Goal: Task Accomplishment & Management: Manage account settings

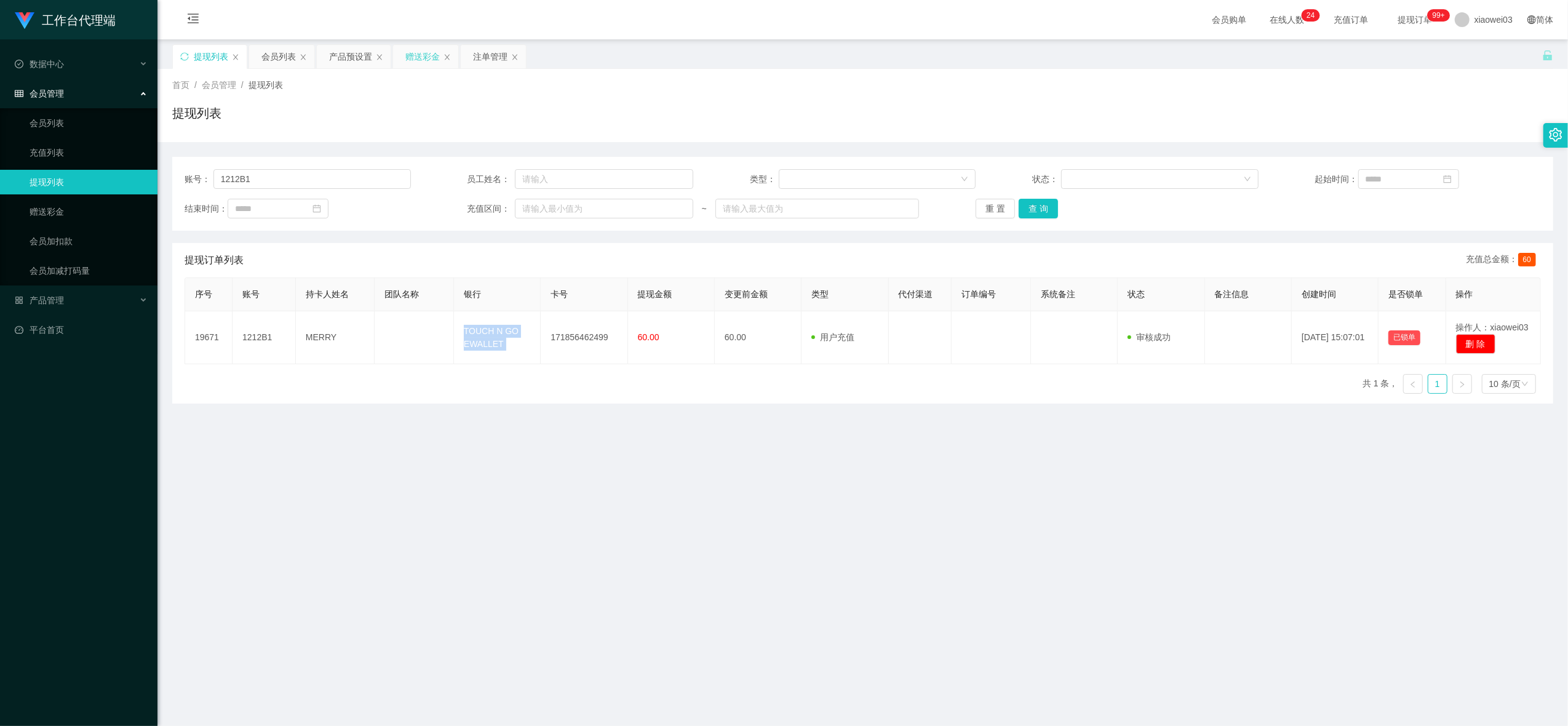
drag, startPoint x: 413, startPoint y: 55, endPoint x: 364, endPoint y: 59, distance: 49.2
click at [413, 55] on div "赠送彩金" at bounding box center [422, 56] width 34 height 23
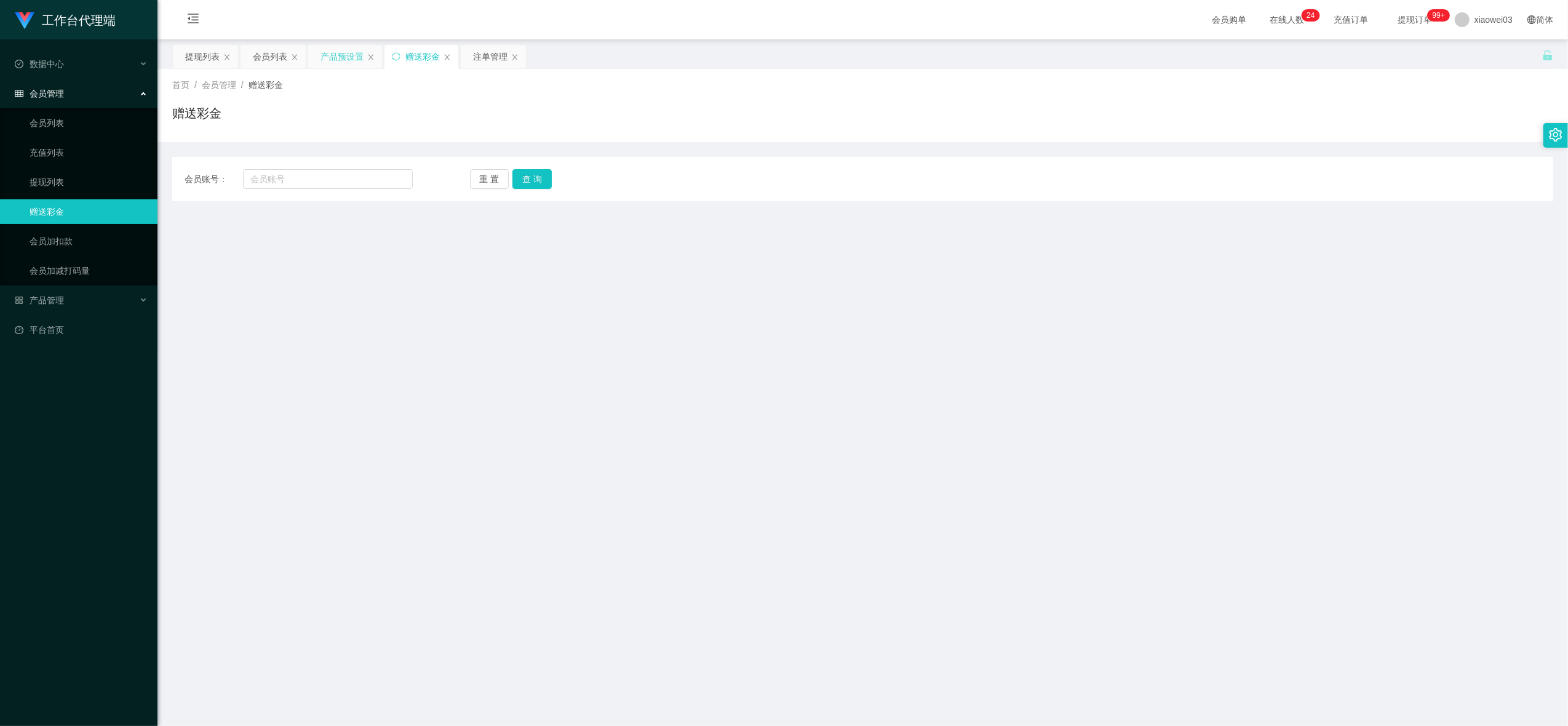
click at [327, 58] on div "产品预设置" at bounding box center [342, 56] width 43 height 23
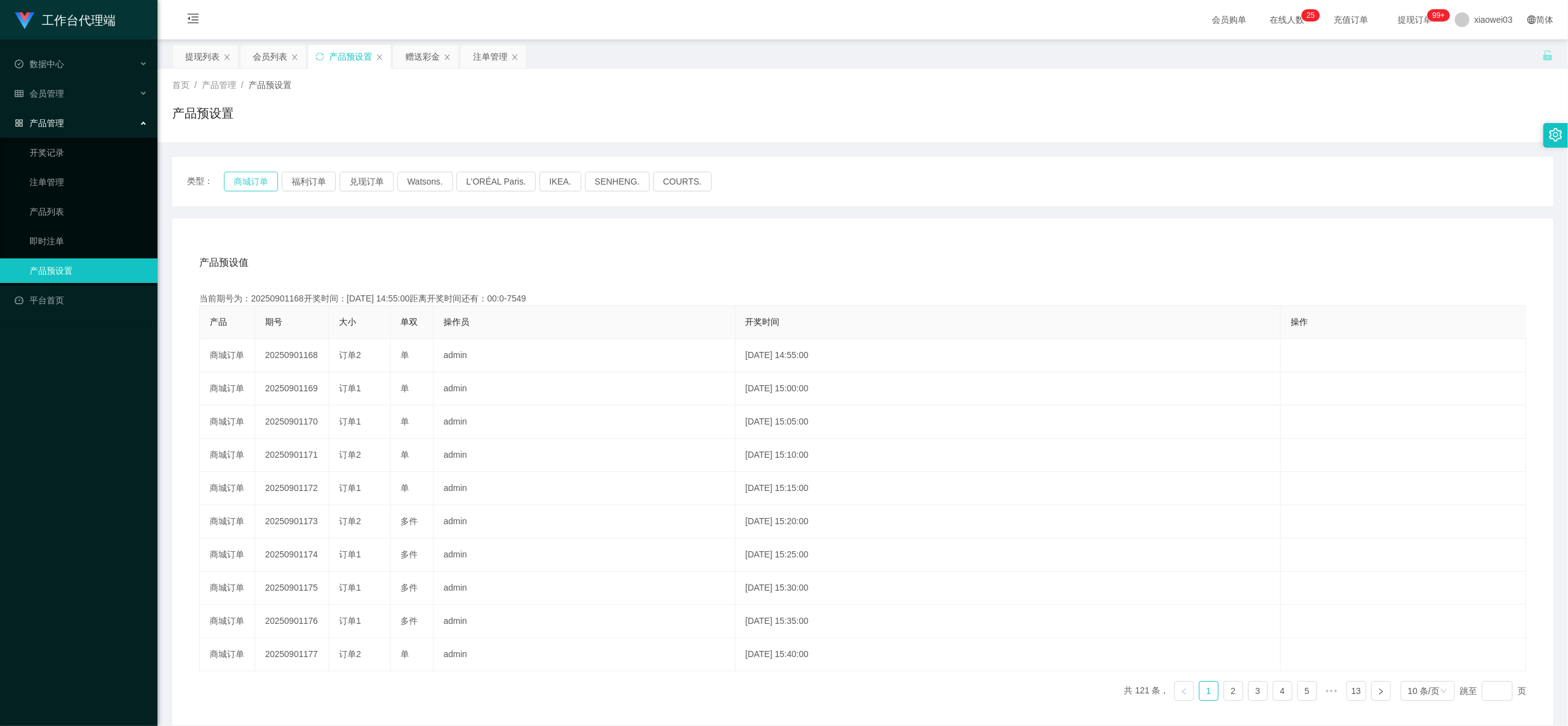
click at [232, 182] on button "商城订单" at bounding box center [251, 182] width 54 height 20
click at [252, 170] on div "类型： 商城订单 福利订单 兑现订单 Watsons. L'ORÉAL Paris. IKEA. [GEOGRAPHIC_DATA]. COURTS." at bounding box center [863, 182] width 1381 height 50
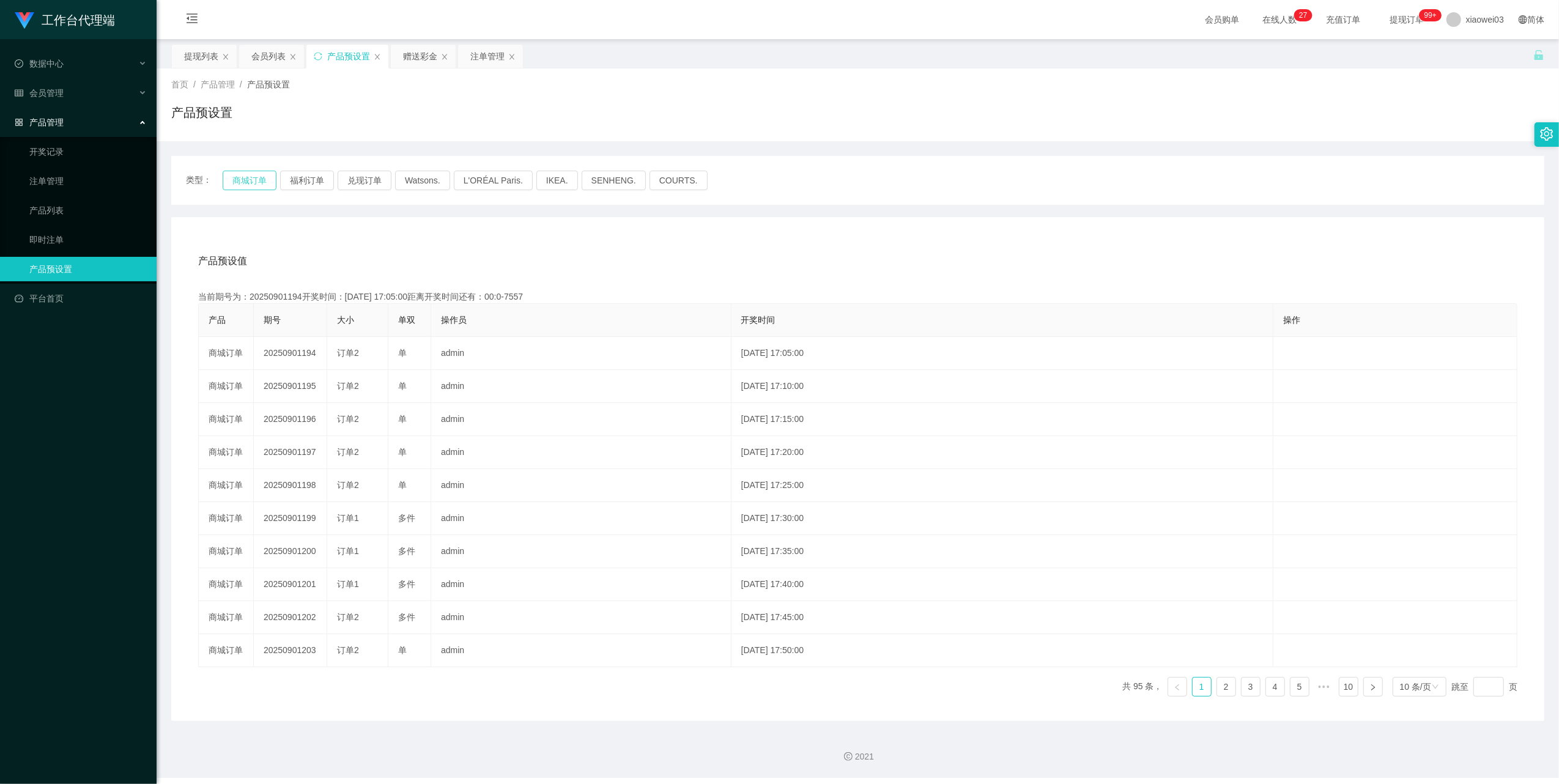
click at [240, 181] on button "商城订单" at bounding box center [250, 180] width 54 height 20
click at [195, 52] on div "提现列表" at bounding box center [201, 56] width 34 height 23
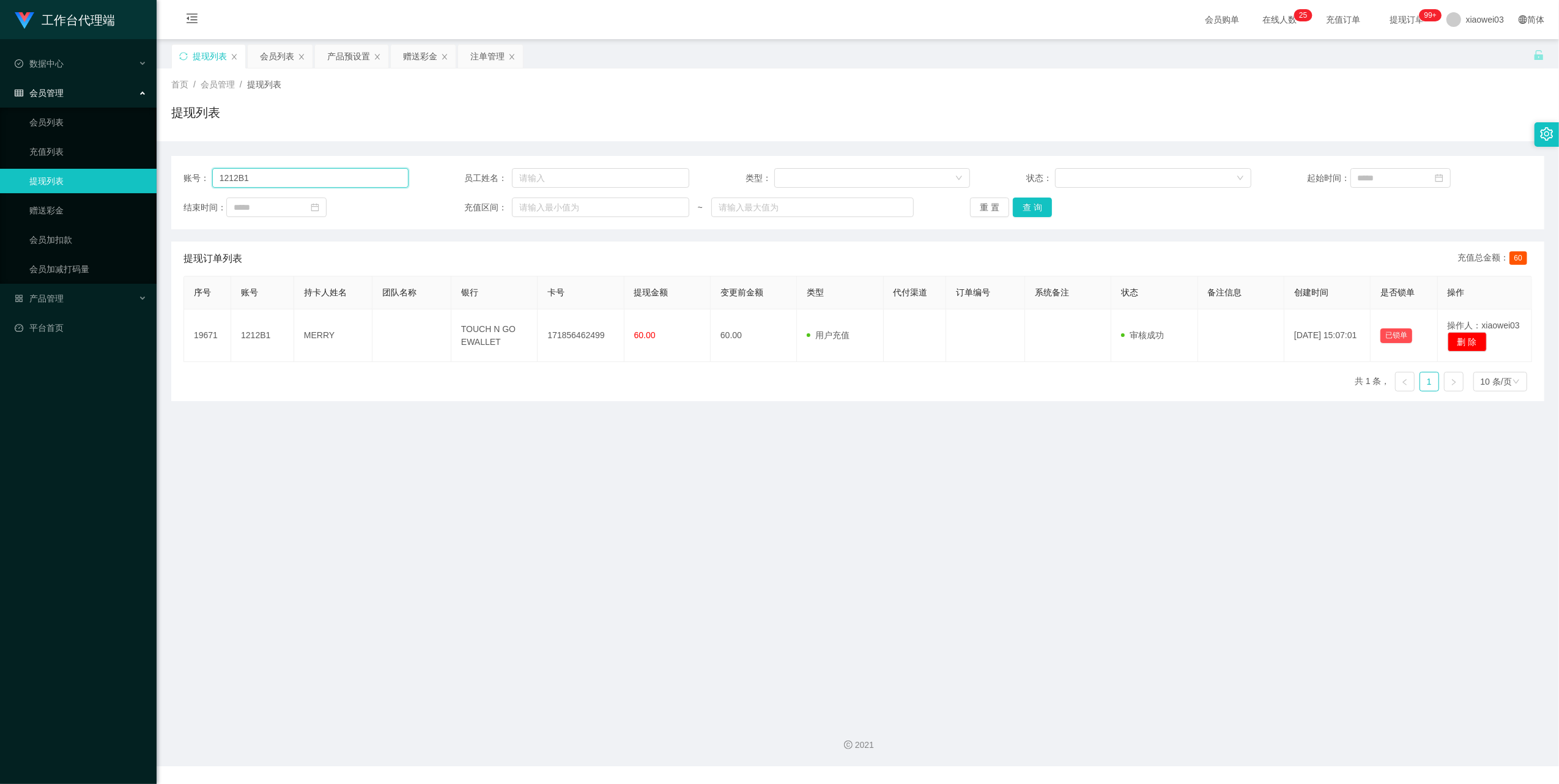
click at [344, 172] on input "1212B1" at bounding box center [310, 178] width 196 height 20
paste input "0179691468"
click at [1039, 204] on button "查 询" at bounding box center [1032, 207] width 39 height 20
click at [1028, 206] on button "查 询" at bounding box center [1032, 207] width 39 height 20
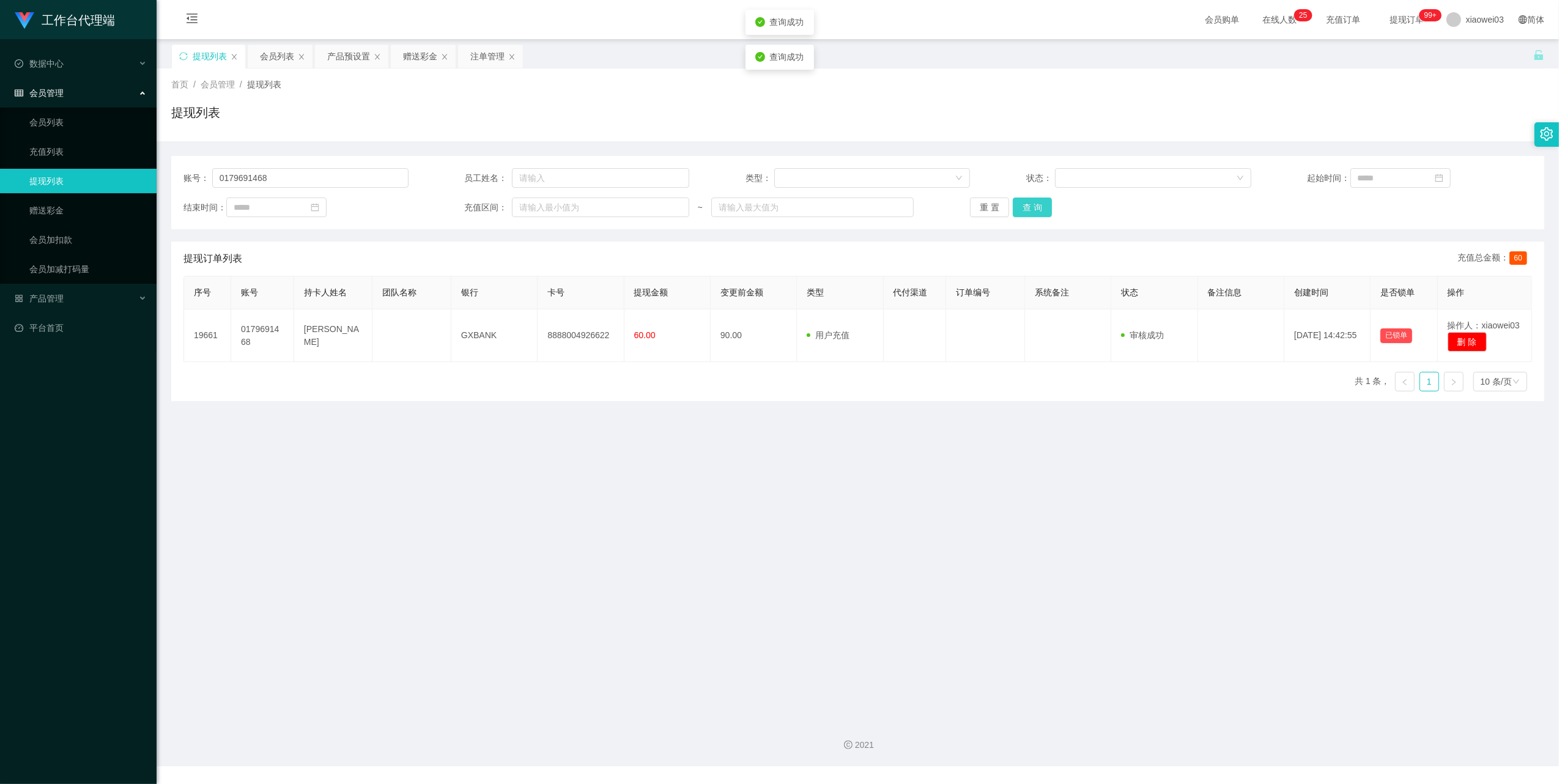
click at [1028, 206] on button "查 询" at bounding box center [1032, 207] width 39 height 20
click at [296, 167] on div "账号： 0179691468 员工姓名： 类型： 状态： 起始时间： 结束时间： 充值区间： ~ 重 置 查 询" at bounding box center [858, 192] width 1373 height 73
click at [299, 177] on input "0179691468" at bounding box center [310, 178] width 196 height 20
paste input "320452"
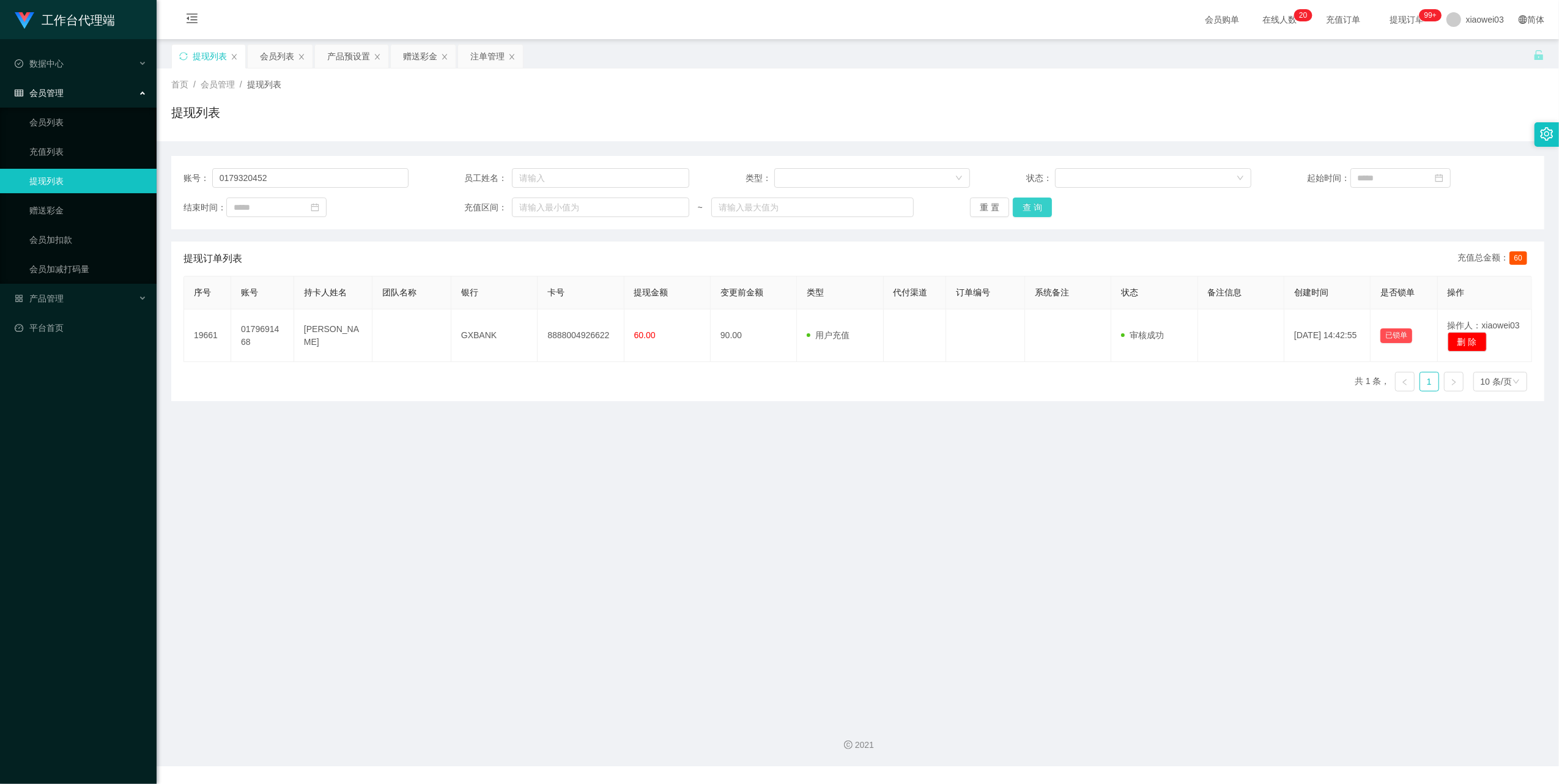
click at [1039, 206] on button "查 询" at bounding box center [1032, 207] width 39 height 20
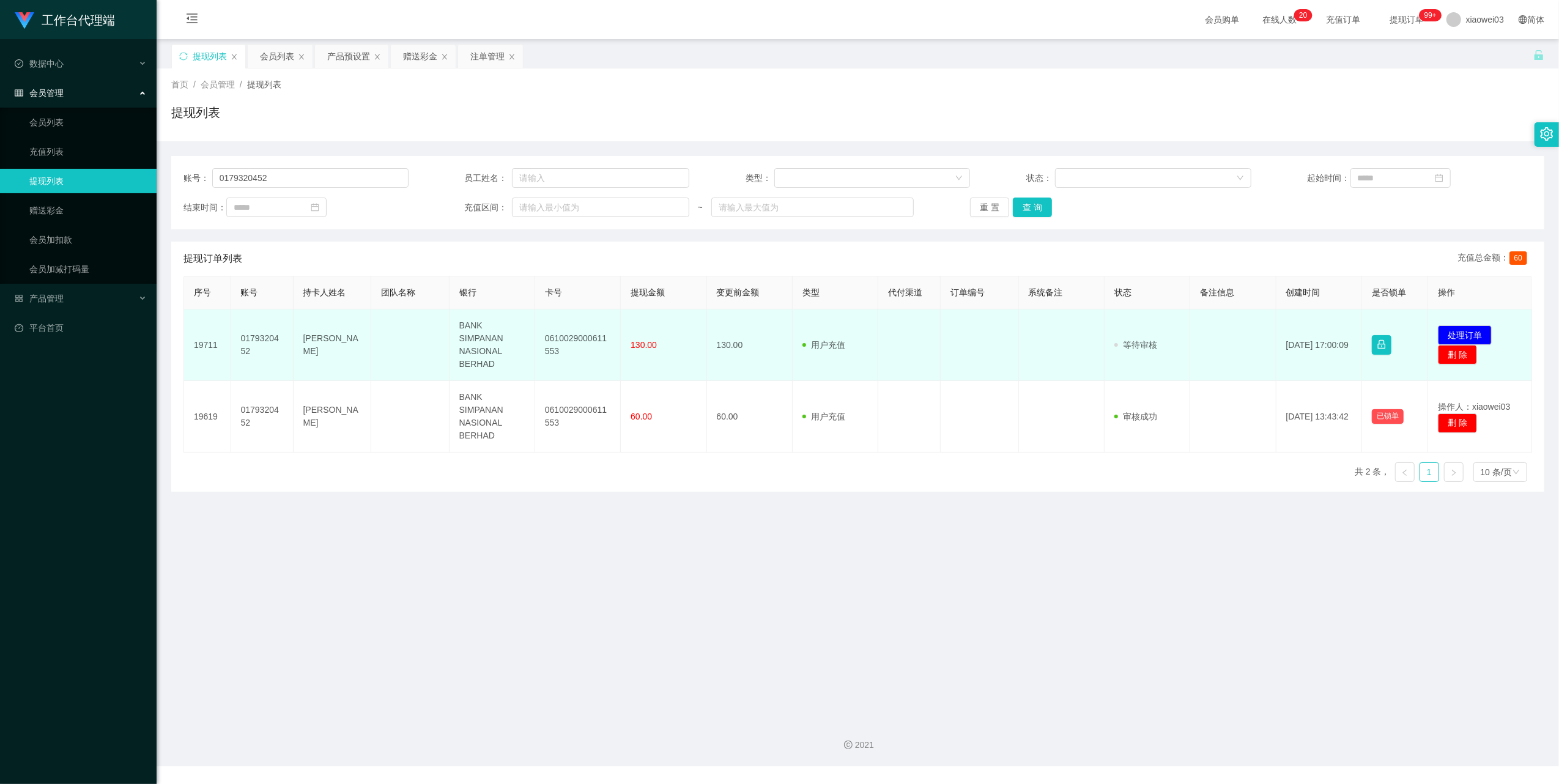
click at [570, 338] on td "0610029000611553" at bounding box center [578, 345] width 86 height 71
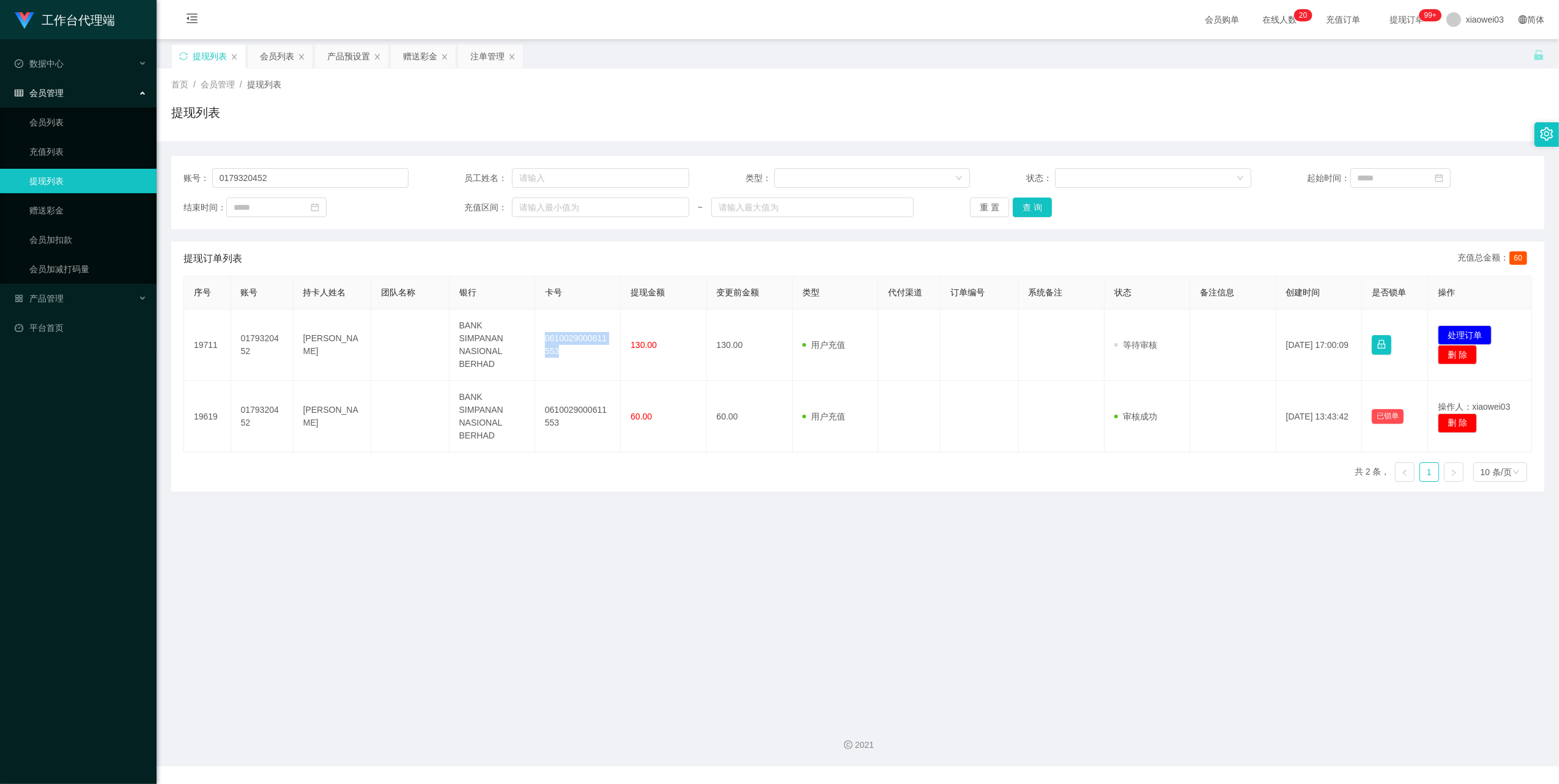
copy td "0610029000611553"
click at [798, 522] on main "关闭左侧 关闭右侧 关闭其它 刷新页面 提现列表 会员列表 产品预设置 赠送彩金 注单管理 首页 / 会员管理 / 提现列表 / 提现列表 账号： 01793…" at bounding box center [857, 374] width 1402 height 670
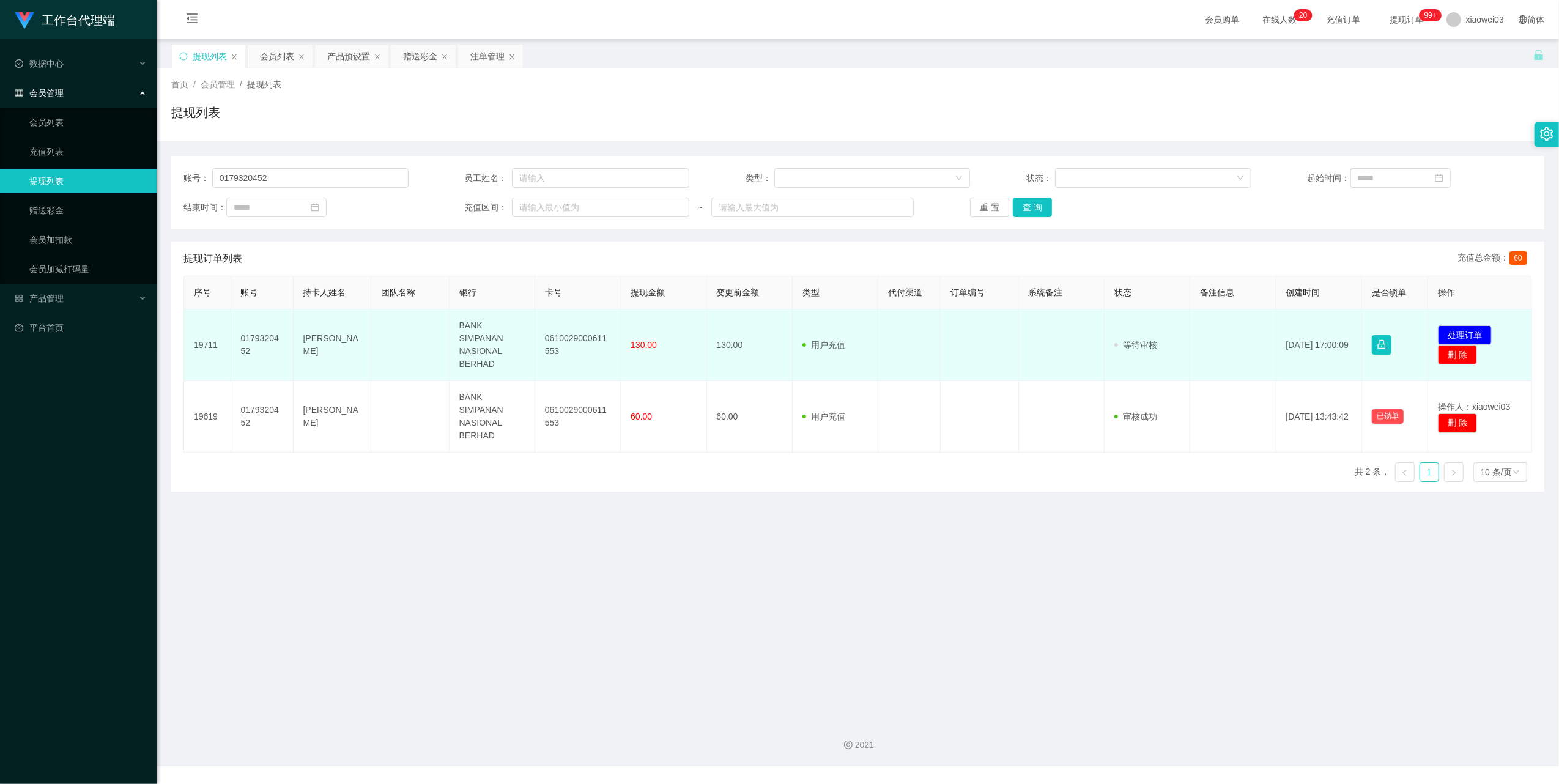
click at [477, 342] on td "BANK SIMPANAN NASIONAL BERHAD" at bounding box center [493, 345] width 86 height 71
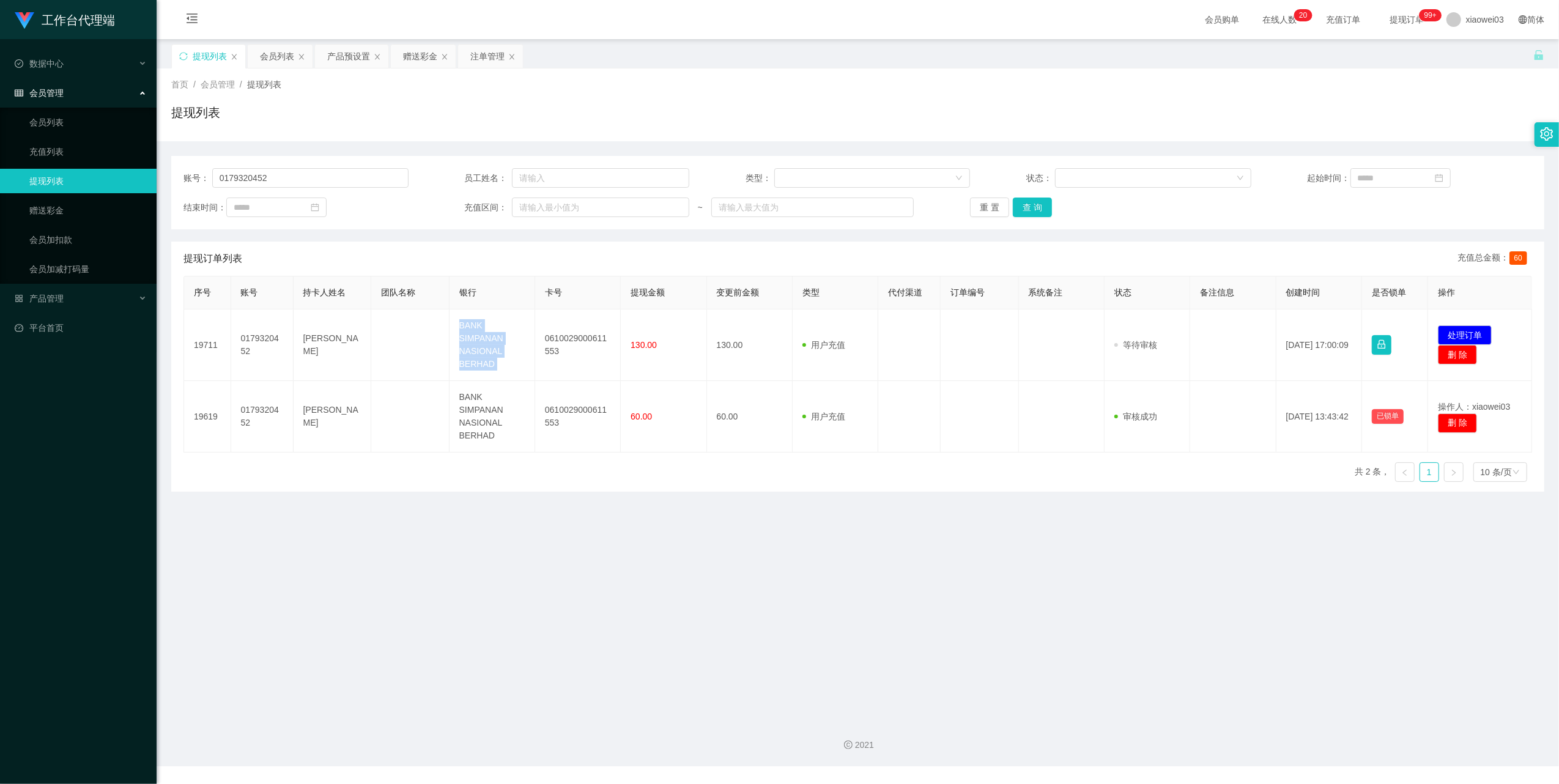
copy td "BANK SIMPANAN NASIONAL BERHAD"
click at [818, 478] on div "序号 账号 持卡人姓名 团队名称 银行 卡号 提现金额 变更前金额 类型 代付渠道 订单编号 系统备注 状态 备注信息 创建时间 是否锁单 操作 19711 …" at bounding box center [857, 384] width 1348 height 216
click at [798, 543] on main "关闭左侧 关闭右侧 关闭其它 刷新页面 提现列表 会员列表 产品预设置 赠送彩金 注单管理 首页 / 会员管理 / 提现列表 / 提现列表 账号： 01793…" at bounding box center [857, 374] width 1402 height 670
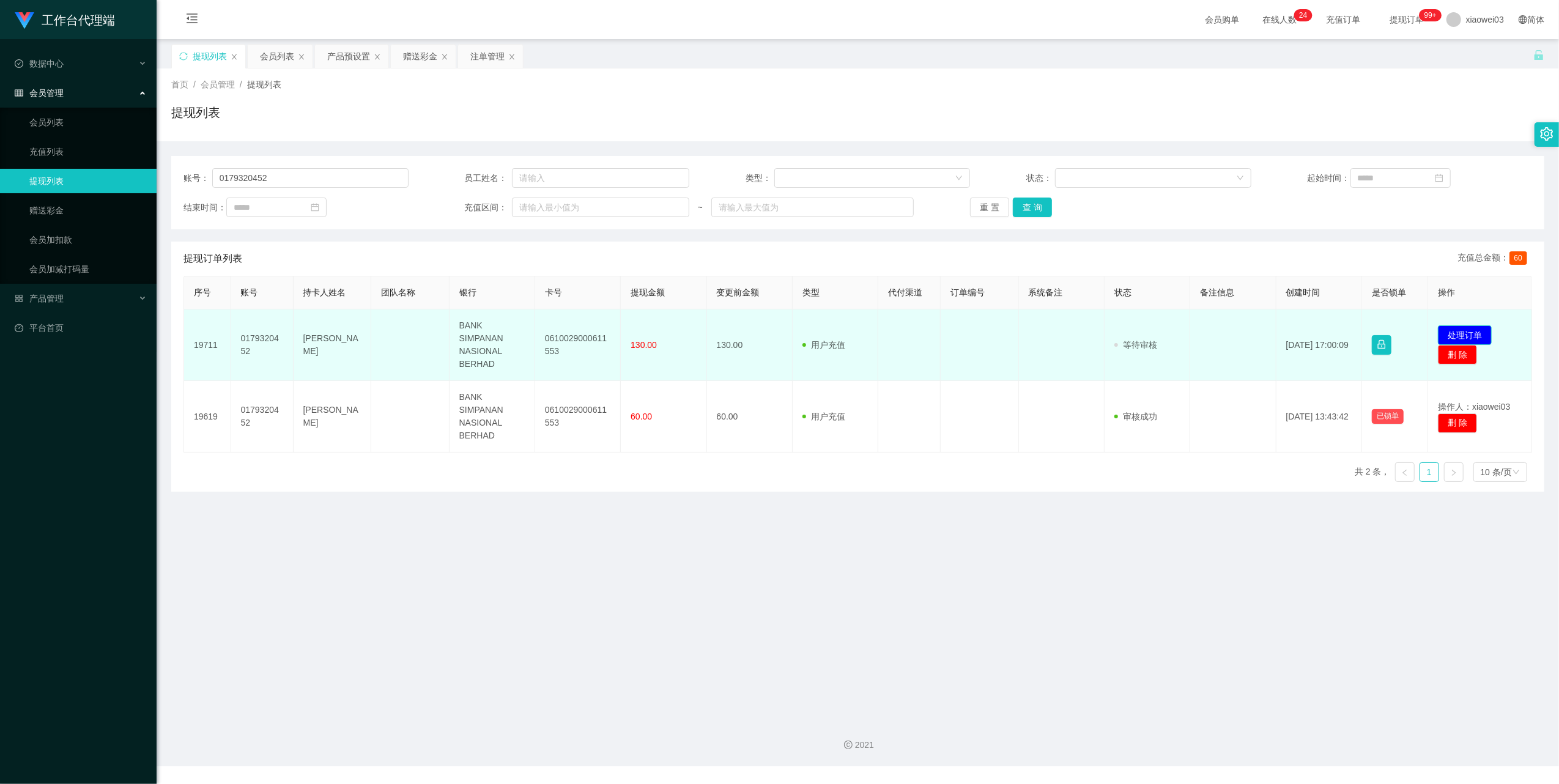
click at [1463, 329] on button "处理订单" at bounding box center [1465, 334] width 54 height 20
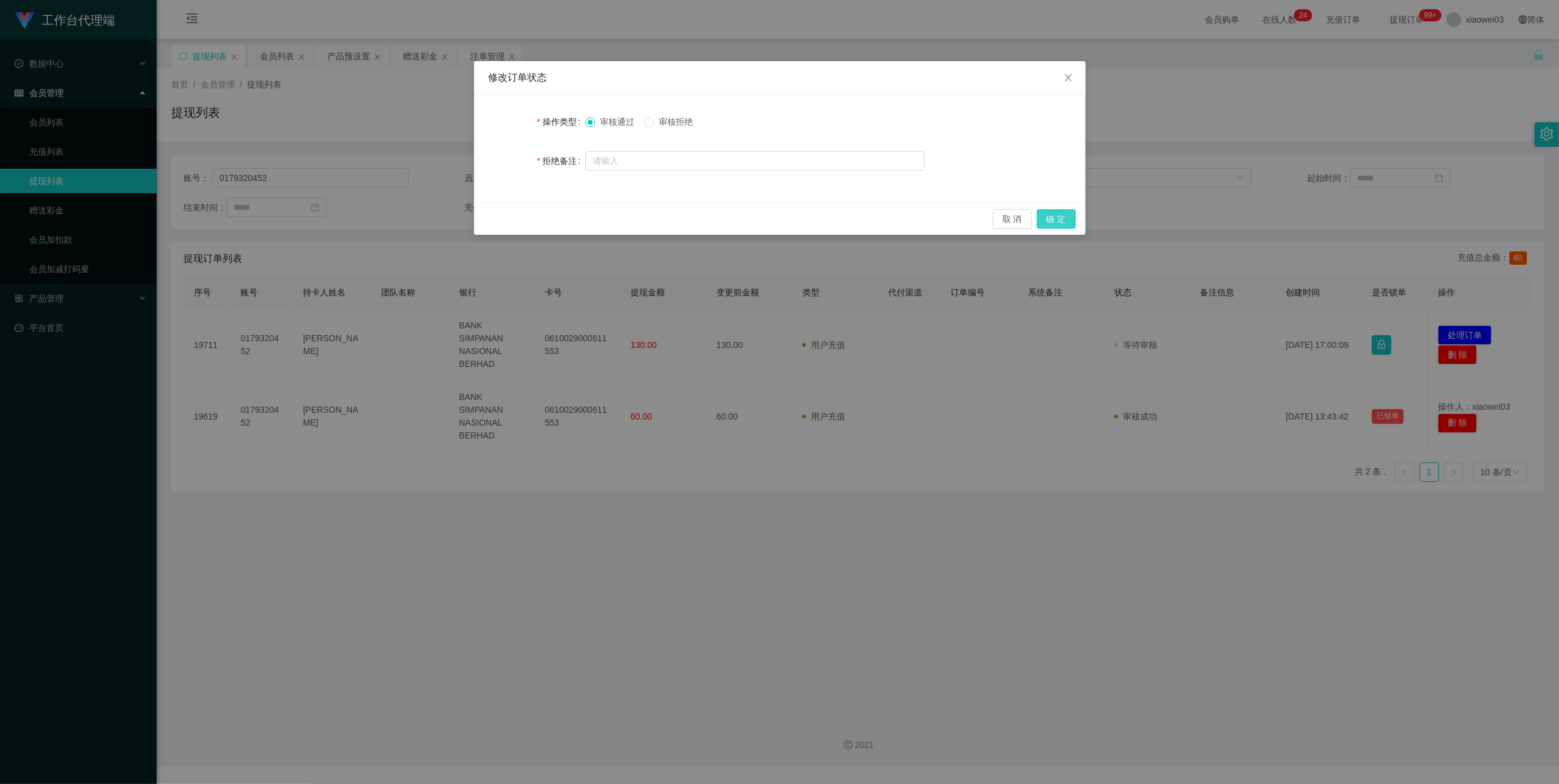
click at [1058, 211] on button "确 定" at bounding box center [1056, 218] width 39 height 20
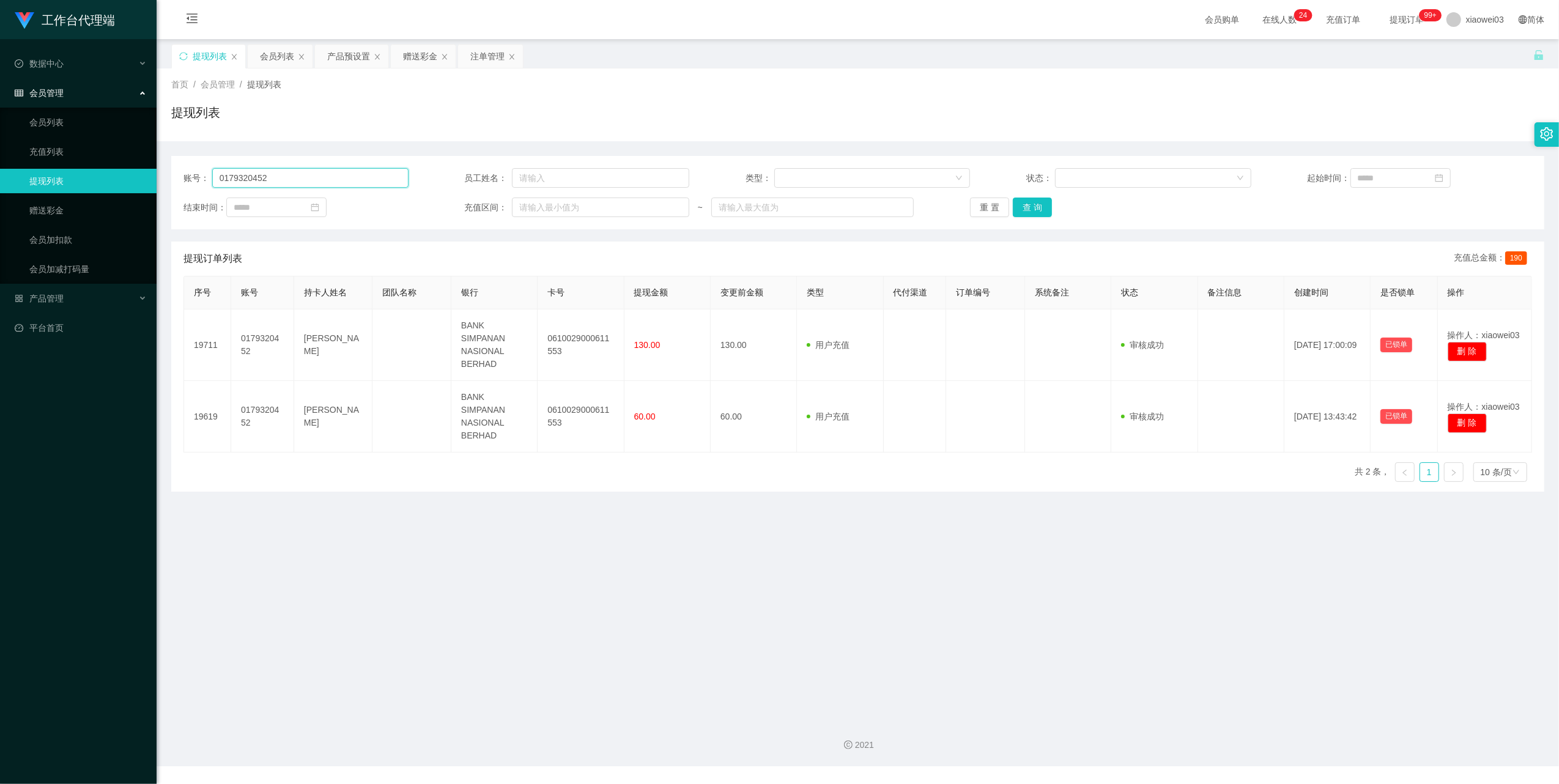
click at [334, 182] on input "0179320452" at bounding box center [310, 178] width 196 height 20
paste input "Soon9900"
type input "Soon9900"
click at [1039, 202] on button "查 询" at bounding box center [1032, 207] width 39 height 20
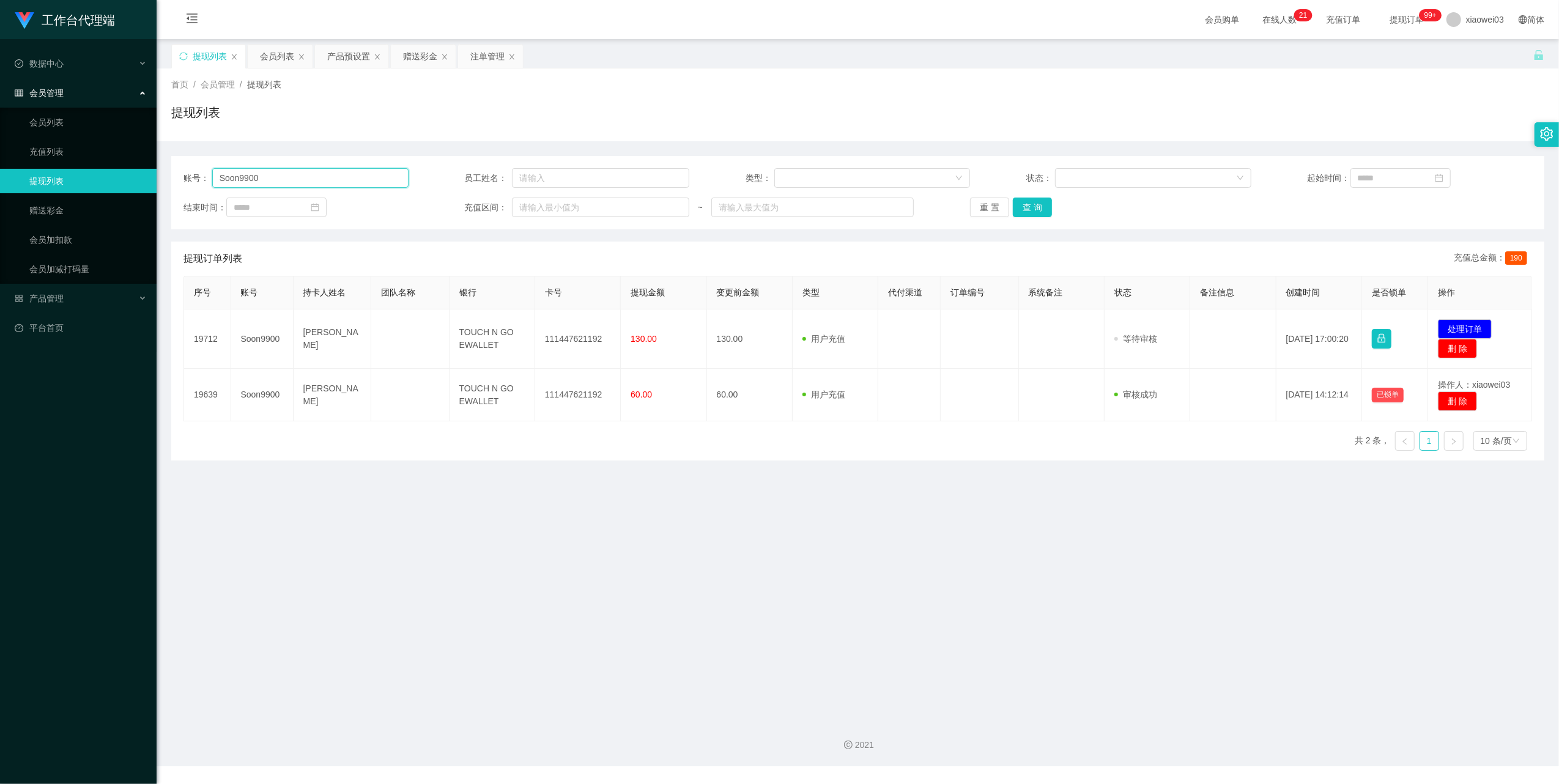
click at [288, 184] on input "Soon9900" at bounding box center [310, 178] width 196 height 20
click at [470, 55] on div "注单管理" at bounding box center [491, 56] width 65 height 23
click at [489, 52] on div "注单管理" at bounding box center [487, 56] width 34 height 23
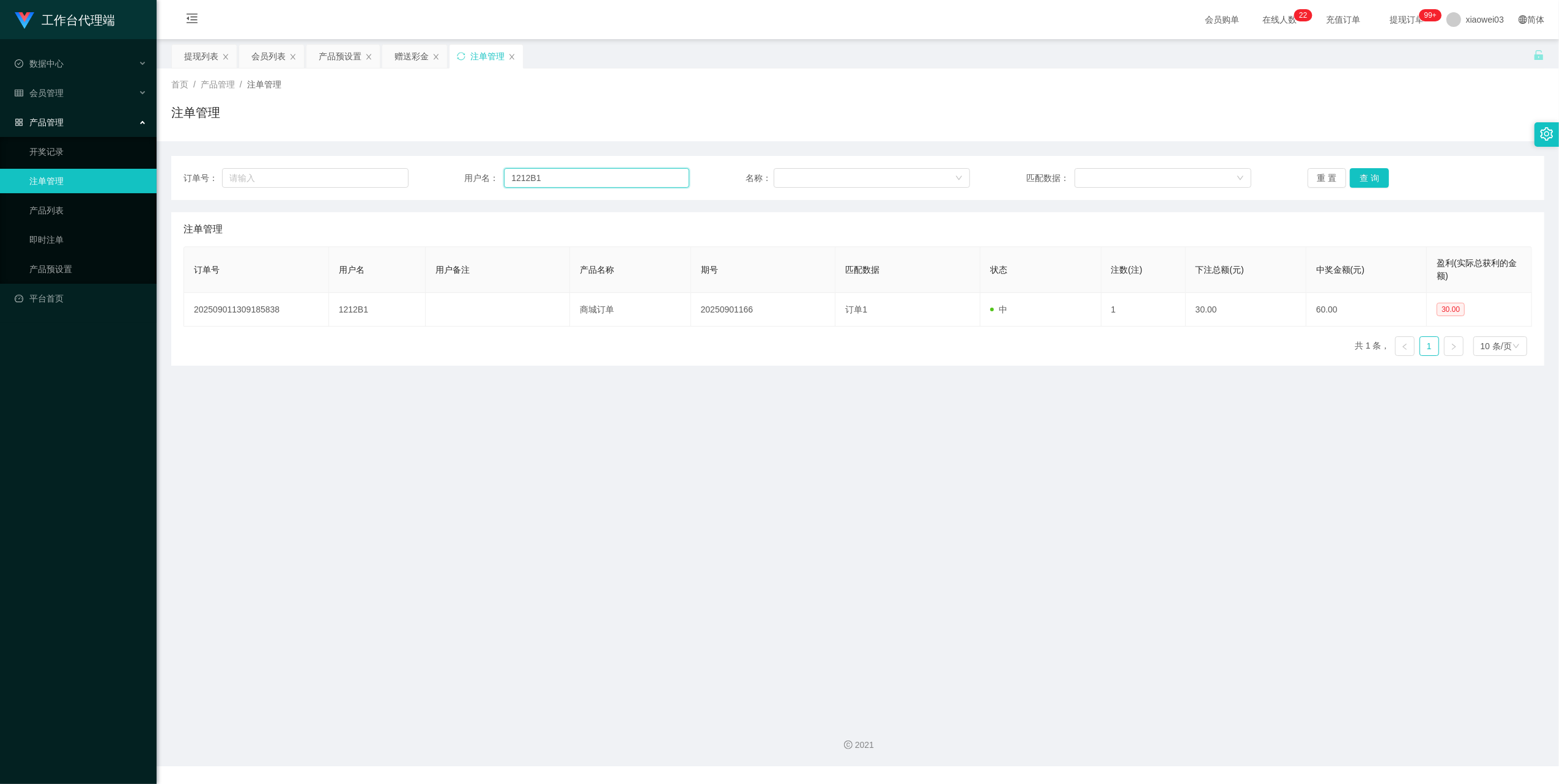
click at [578, 183] on input "1212B1" at bounding box center [596, 178] width 185 height 20
drag, startPoint x: 1366, startPoint y: 182, endPoint x: 1326, endPoint y: 203, distance: 45.2
click at [1366, 182] on button "查 询" at bounding box center [1369, 178] width 39 height 20
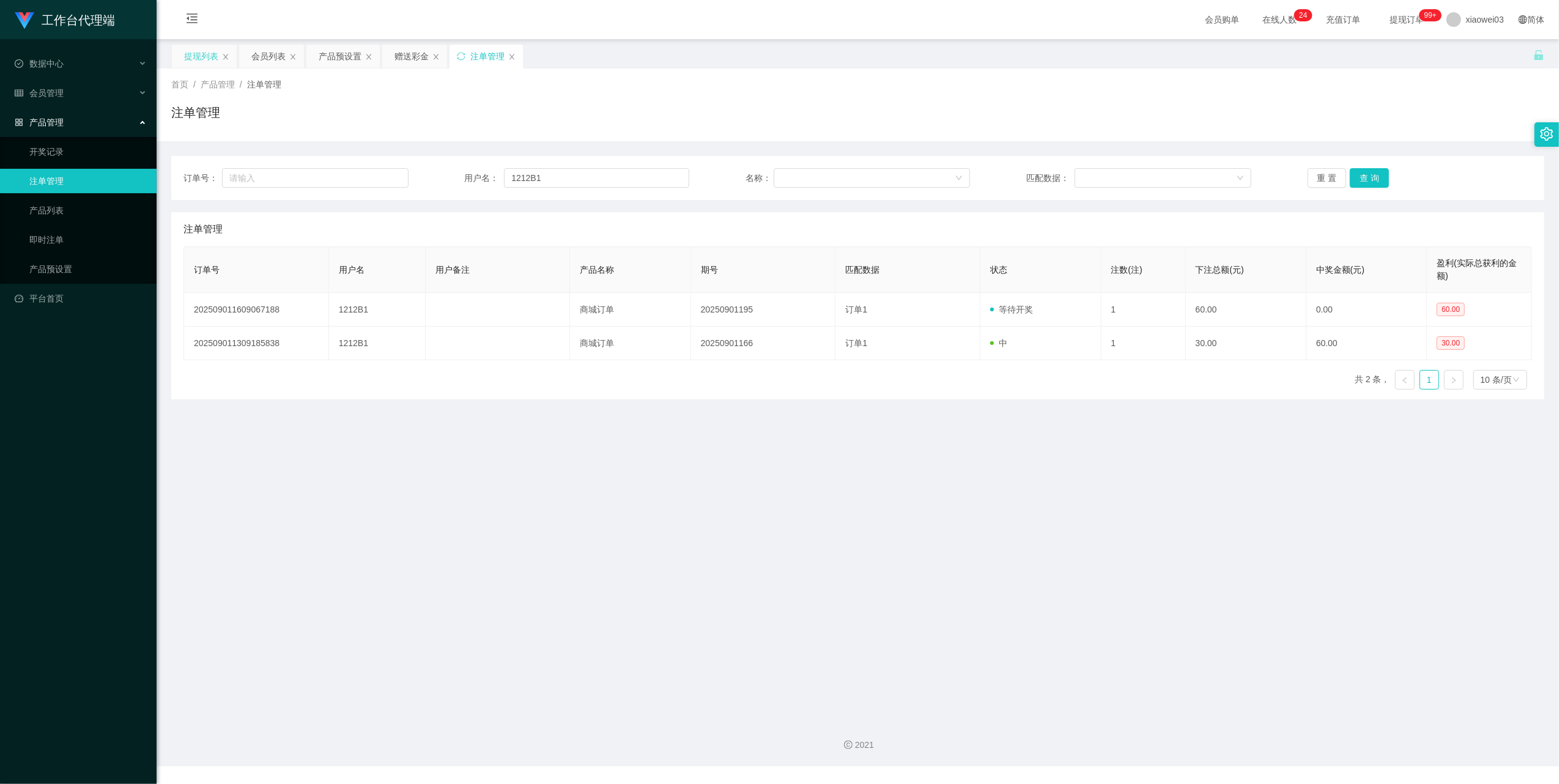
click at [201, 57] on div "提现列表" at bounding box center [201, 56] width 34 height 23
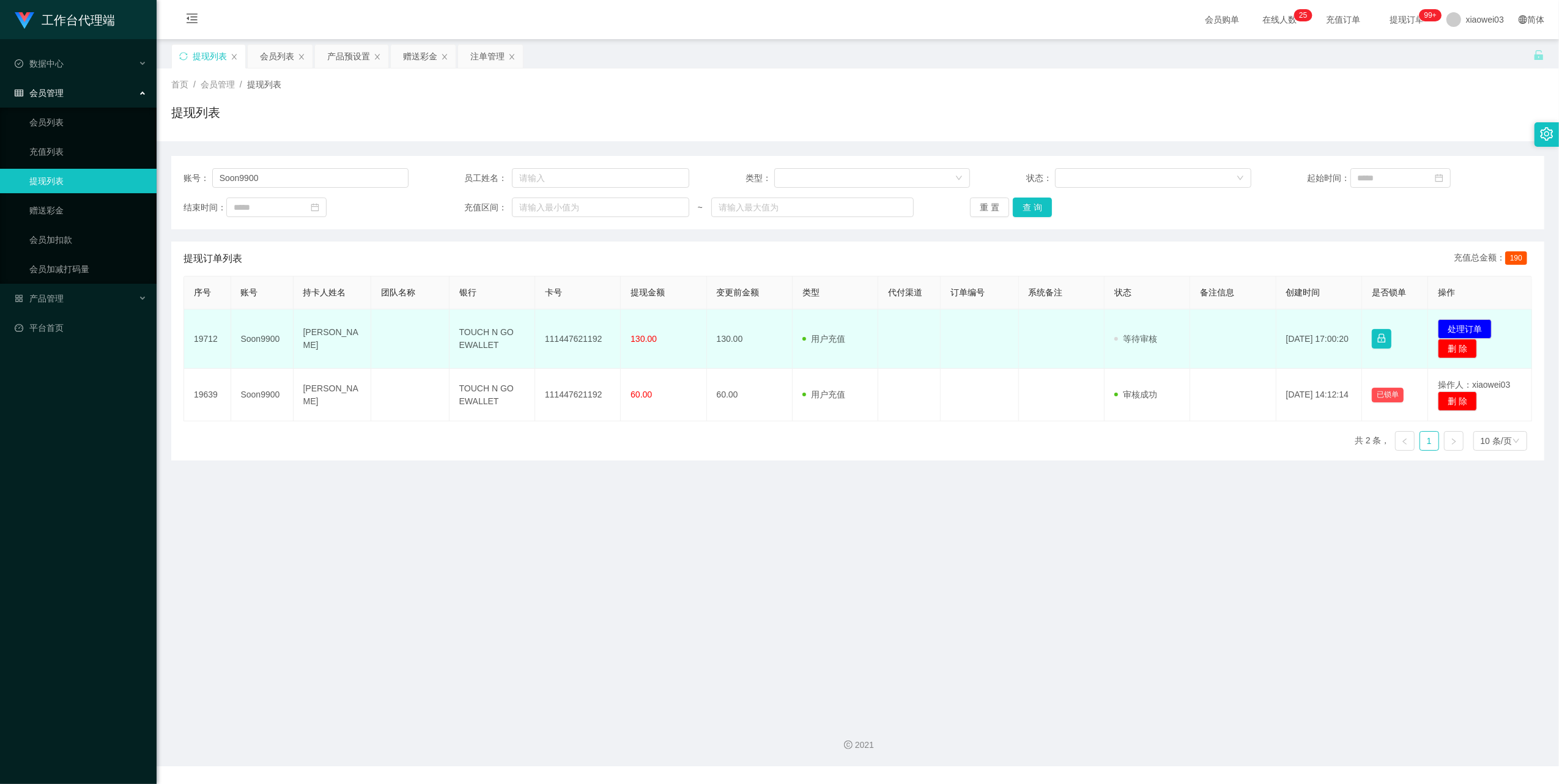
click at [578, 338] on td "111447621192" at bounding box center [578, 338] width 86 height 60
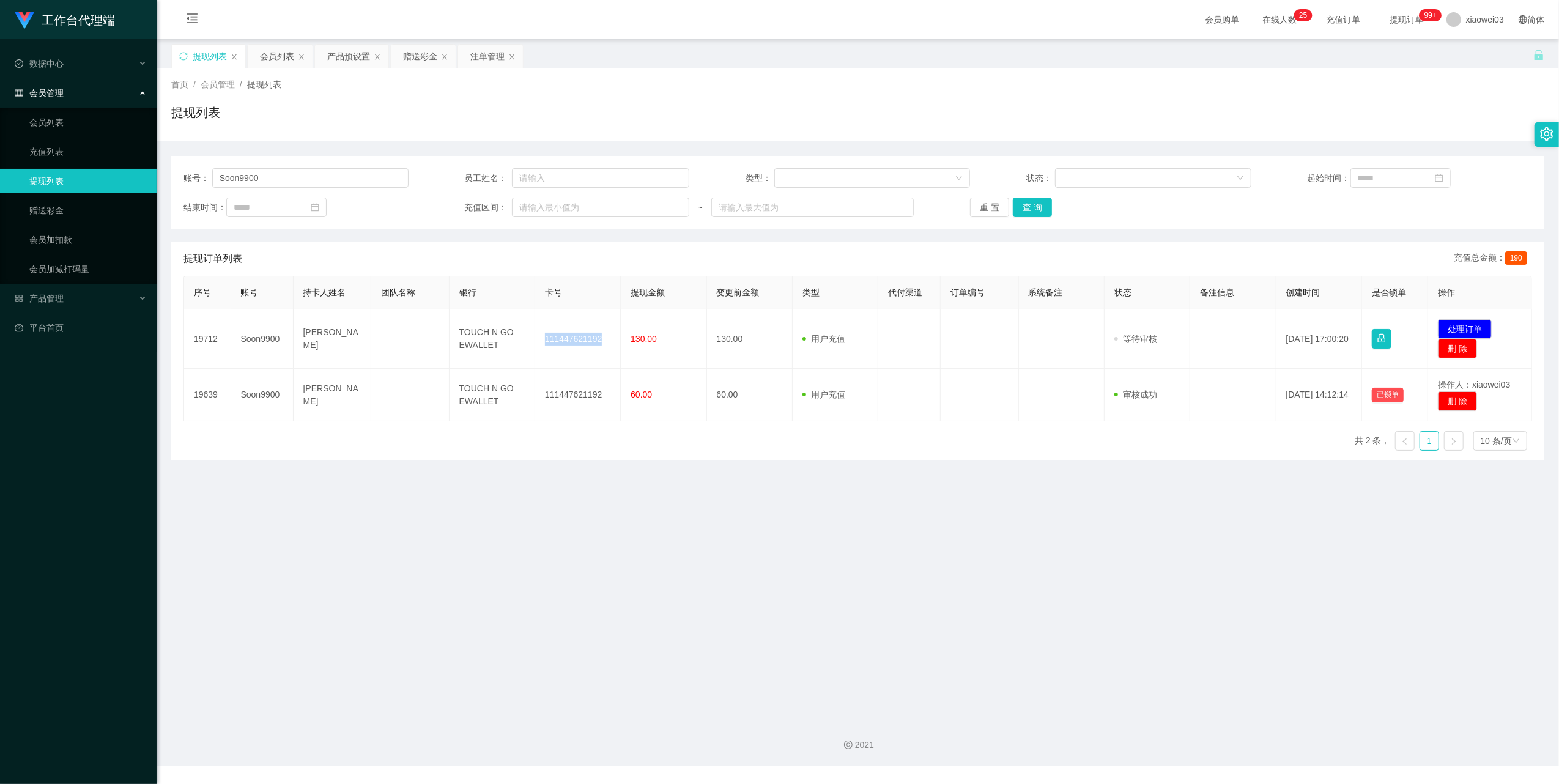
copy td "111447621192"
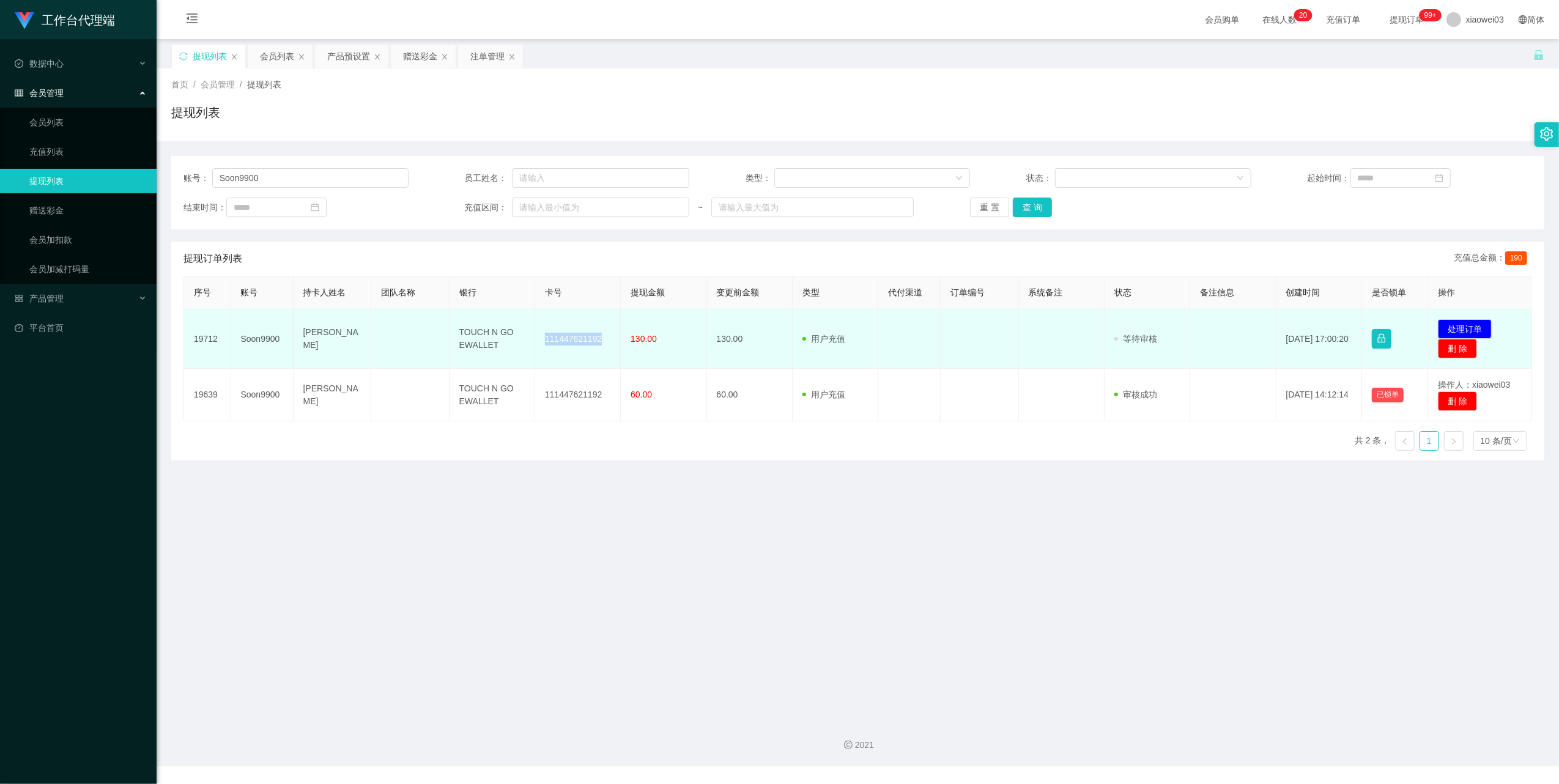
click at [567, 343] on td "111447621192" at bounding box center [578, 338] width 86 height 60
click at [580, 335] on td "111447621192" at bounding box center [578, 338] width 86 height 60
copy td "111447621192"
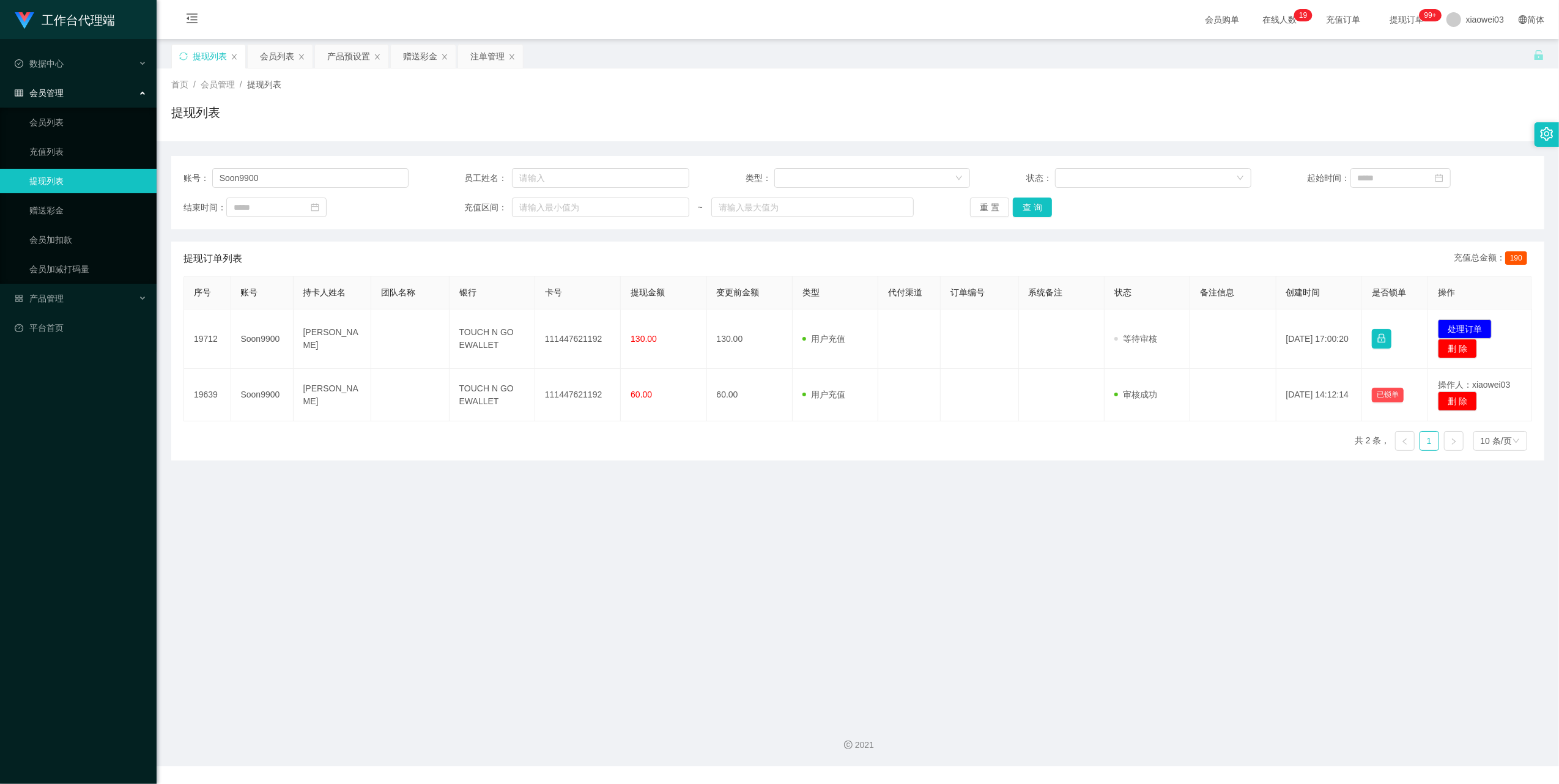
click at [766, 512] on main "关闭左侧 关闭右侧 关闭其它 刷新页面 提现列表 会员列表 产品预设置 赠送彩金 注单管理 首页 / 会员管理 / 提现列表 / 提现列表 账号： Soon9…" at bounding box center [857, 374] width 1402 height 670
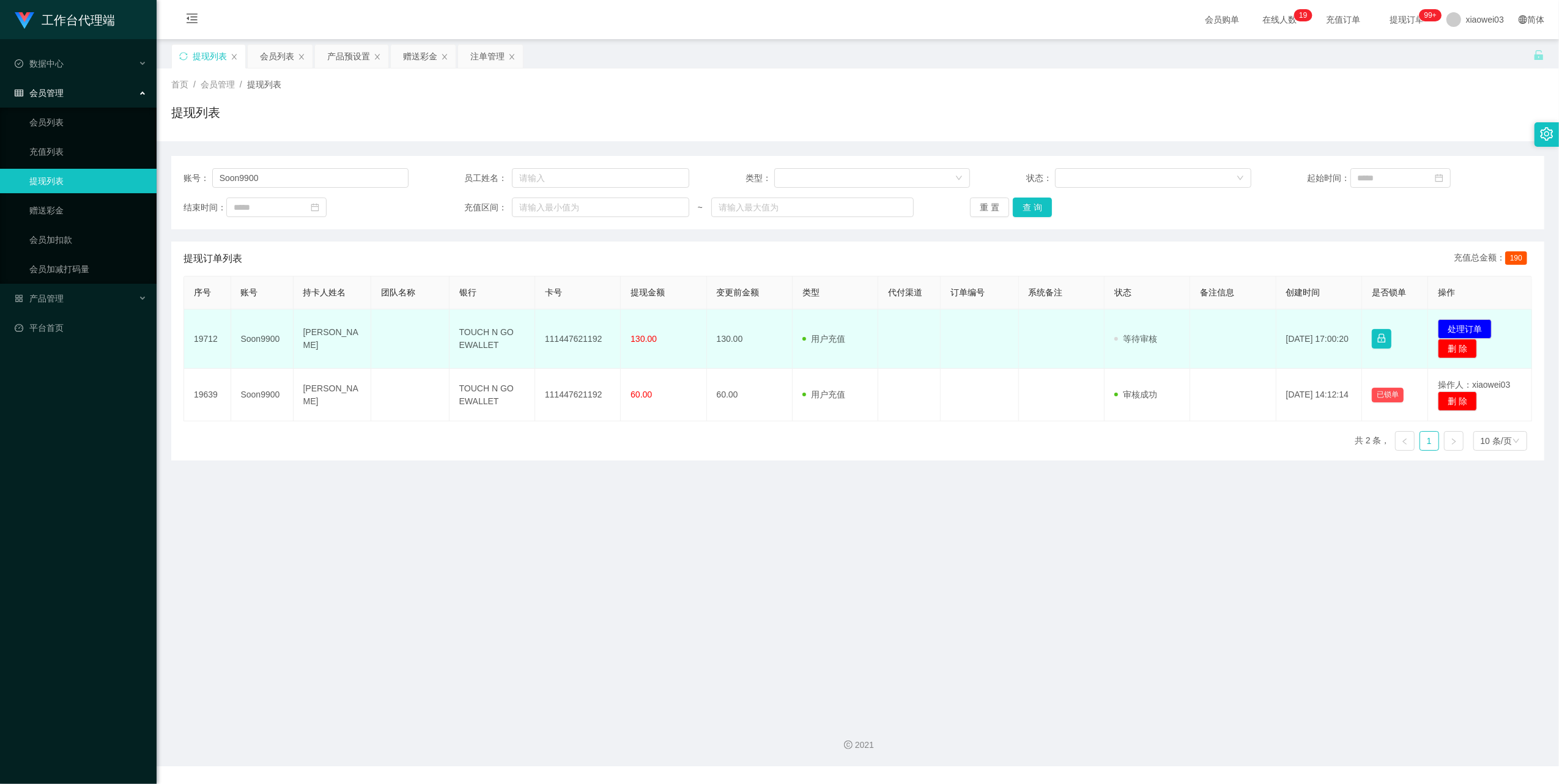
click at [487, 333] on td "TOUCH N GO EWALLET" at bounding box center [493, 338] width 86 height 60
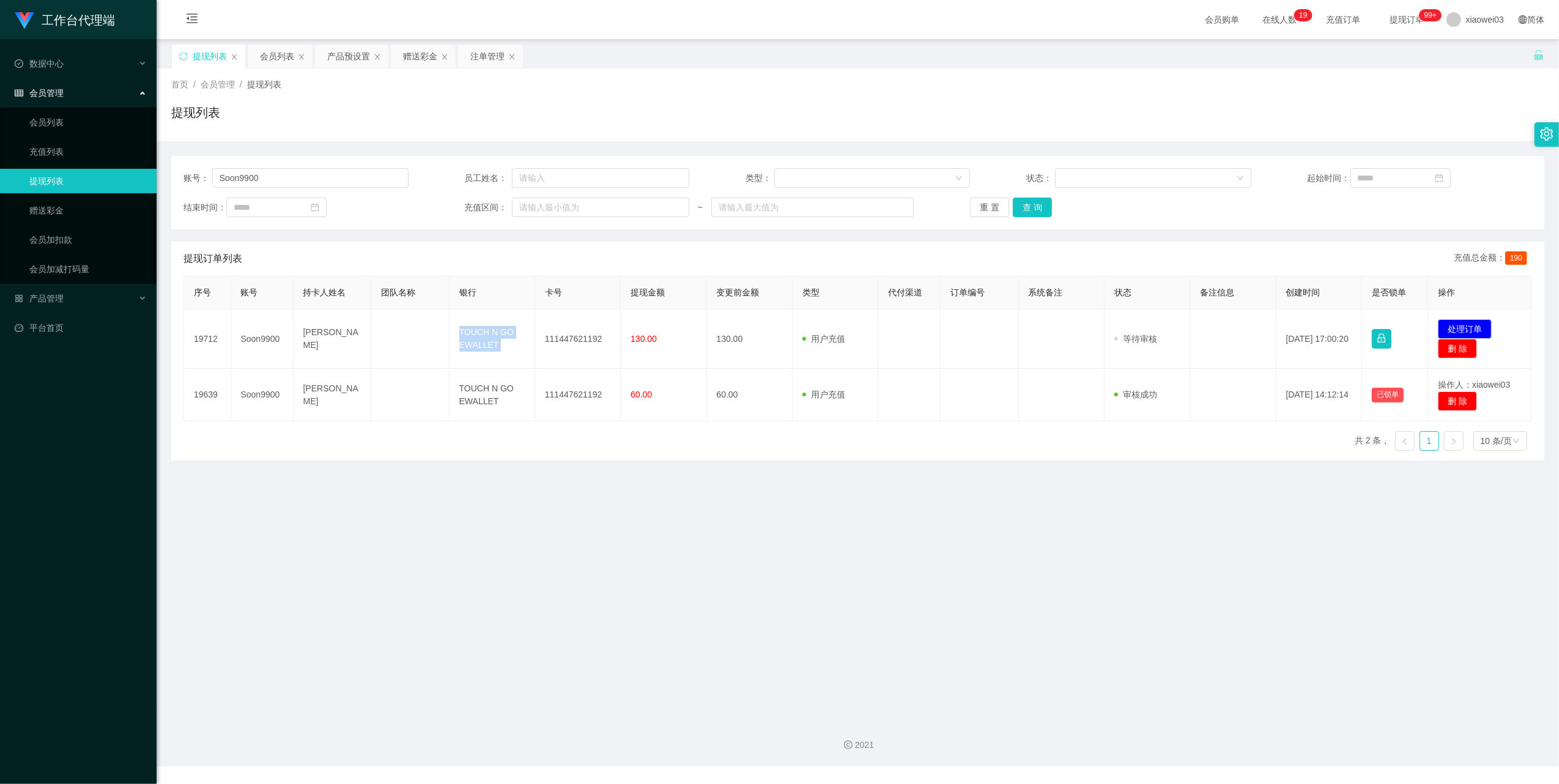
copy td "TOUCH N GO EWALLET"
click at [745, 566] on main "关闭左侧 关闭右侧 关闭其它 刷新页面 提现列表 会员列表 产品预设置 赠送彩金 注单管理 首页 / 会员管理 / 提现列表 / 提现列表 账号： Soon9…" at bounding box center [857, 374] width 1402 height 670
click at [478, 63] on div "注单管理" at bounding box center [487, 56] width 34 height 23
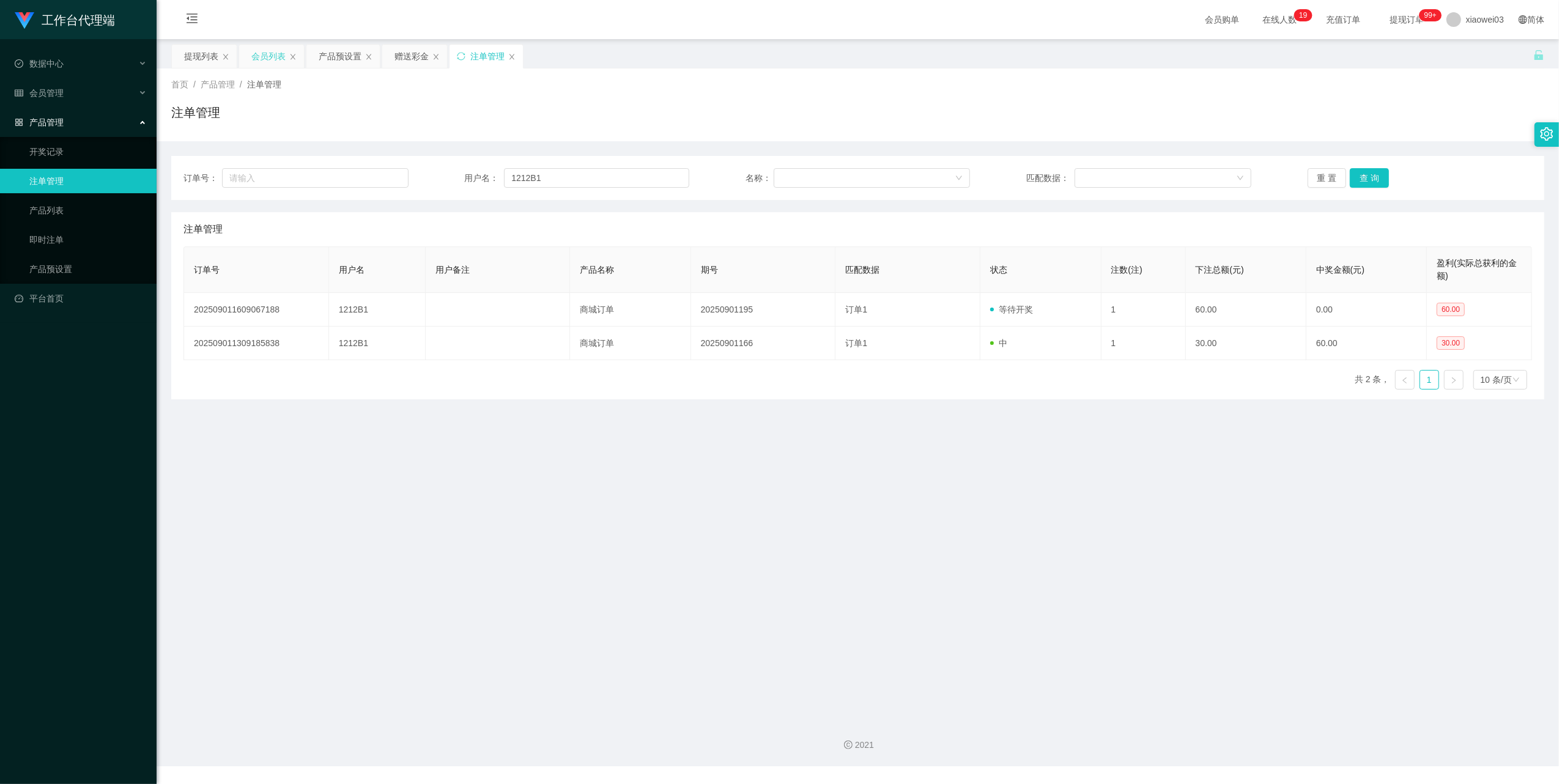
click at [265, 52] on div "会员列表" at bounding box center [268, 56] width 34 height 23
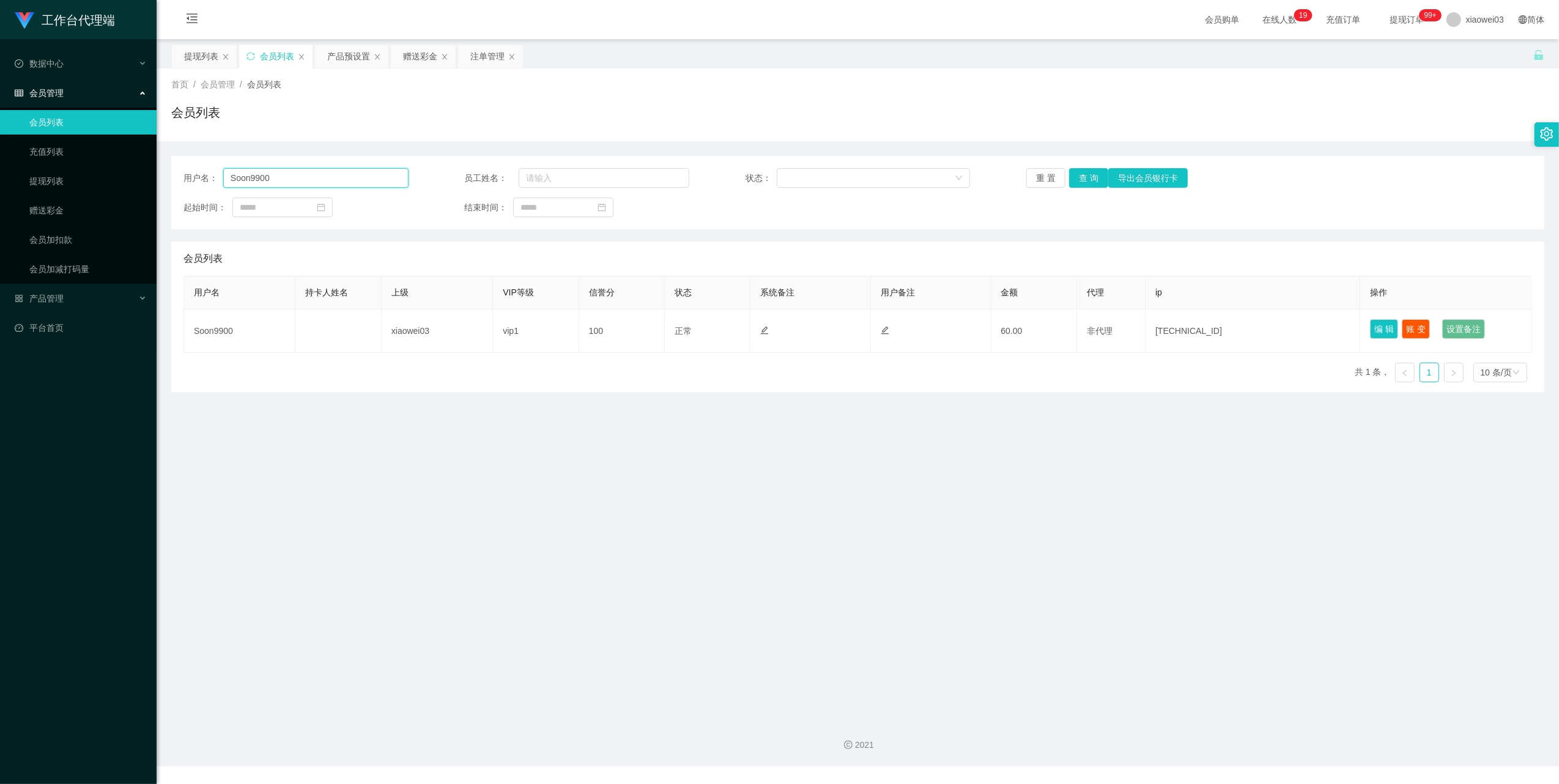
click at [379, 172] on input "Soon9900" at bounding box center [315, 178] width 185 height 20
paste input "1212B1"
type input "1212B1"
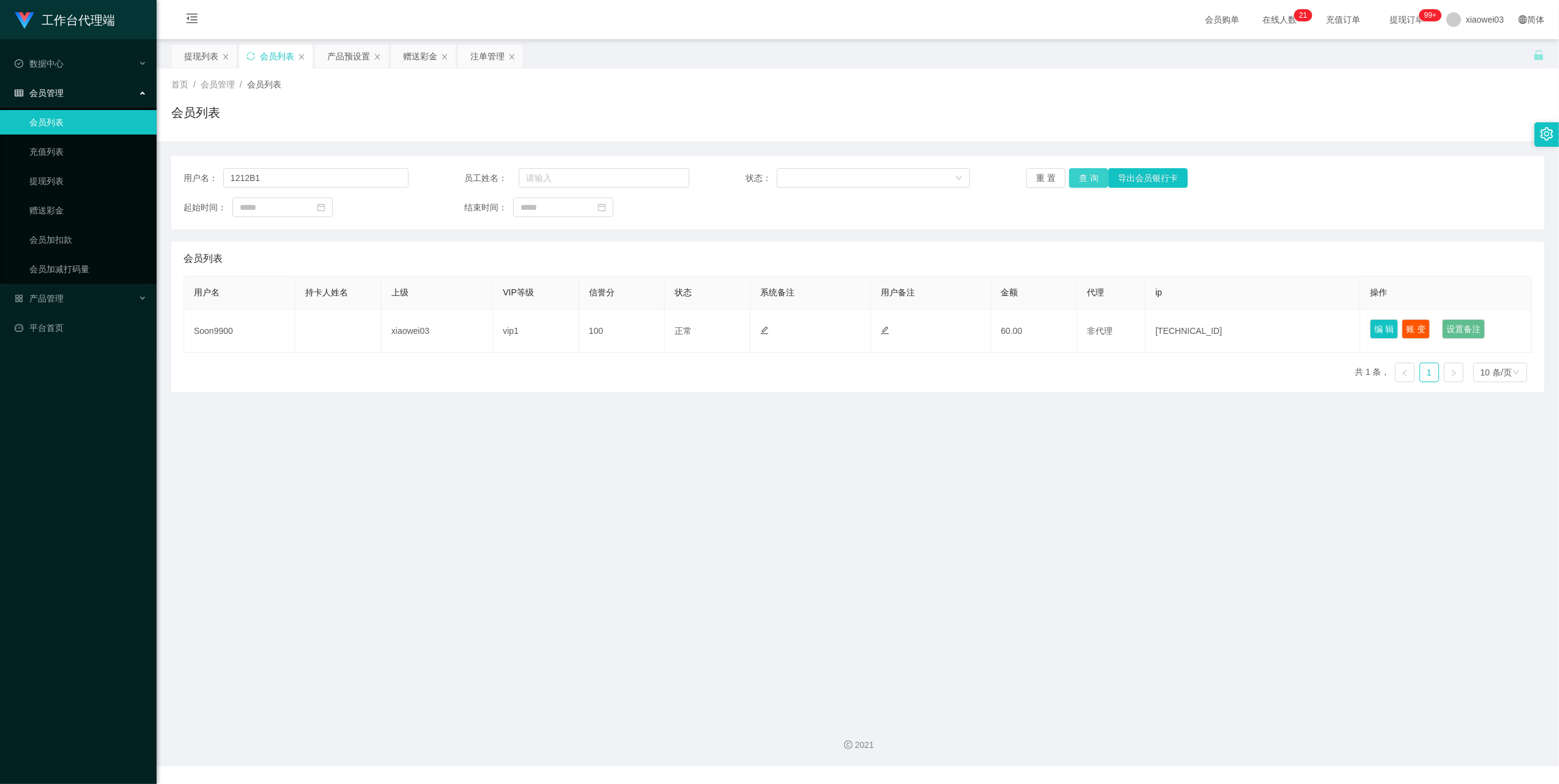
click at [1095, 180] on button "查 询" at bounding box center [1088, 178] width 39 height 20
click at [1077, 180] on button "查 询" at bounding box center [1088, 178] width 39 height 20
click at [1077, 180] on div "重 置 查 询 导出会员银行卡" at bounding box center [1139, 178] width 225 height 20
click at [1077, 180] on button "查 询" at bounding box center [1088, 178] width 39 height 20
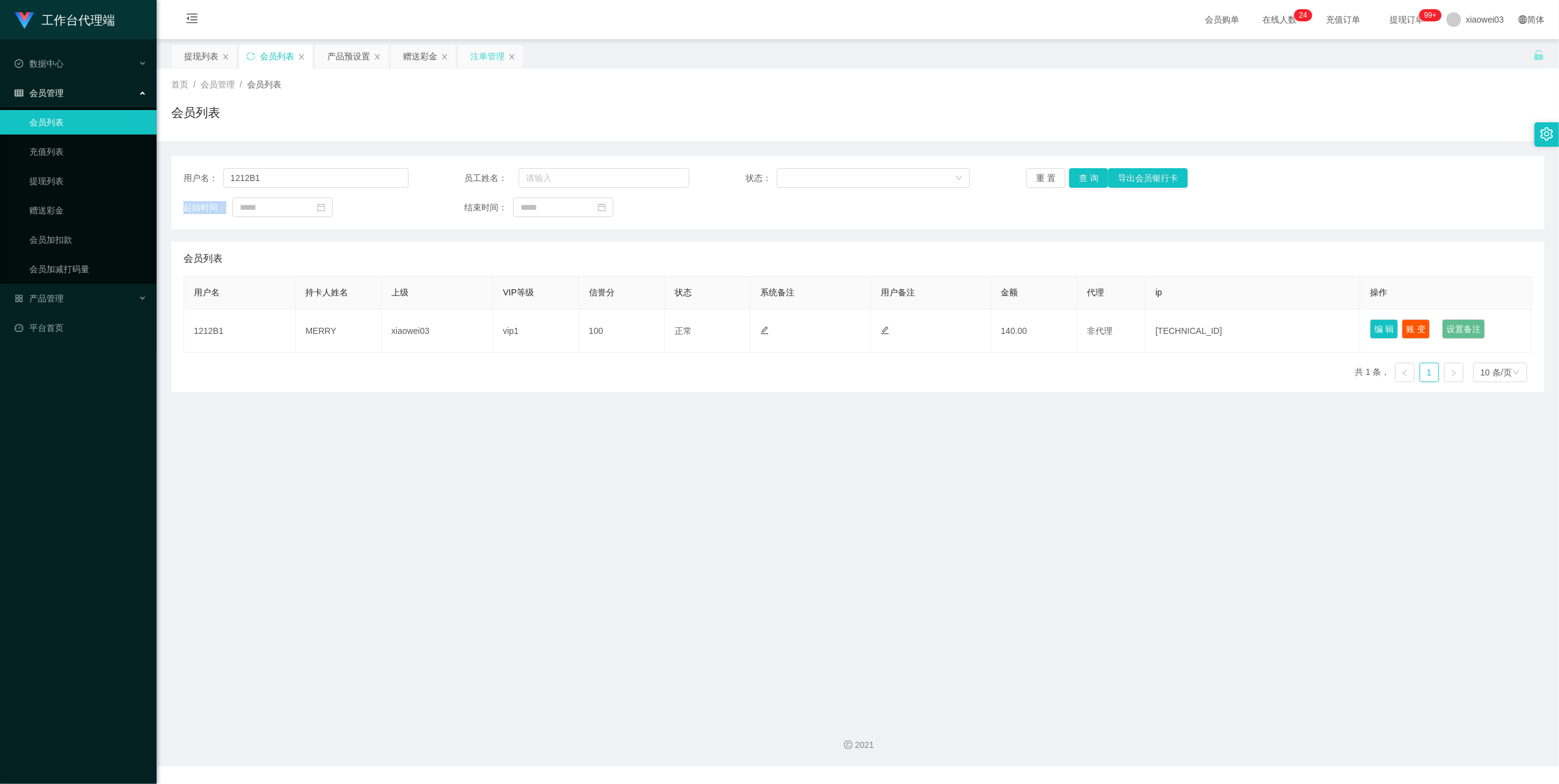
click at [474, 52] on div "注单管理" at bounding box center [487, 56] width 34 height 23
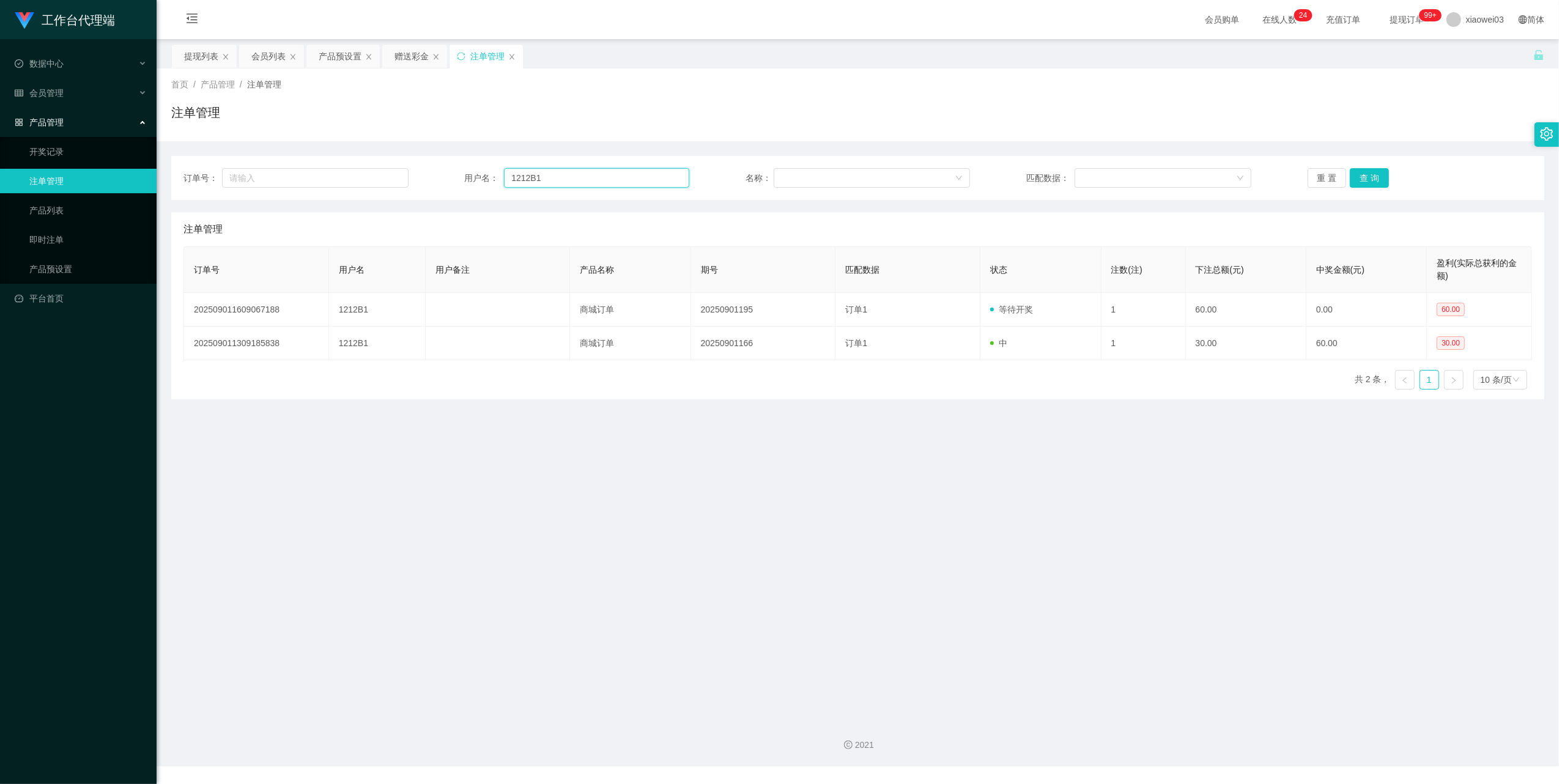
click at [613, 180] on input "1212B1" at bounding box center [596, 178] width 185 height 20
click at [613, 181] on input "1212B1" at bounding box center [596, 178] width 185 height 20
click at [1356, 180] on button "查 询" at bounding box center [1369, 178] width 39 height 20
click at [269, 55] on div "会员列表" at bounding box center [268, 56] width 34 height 23
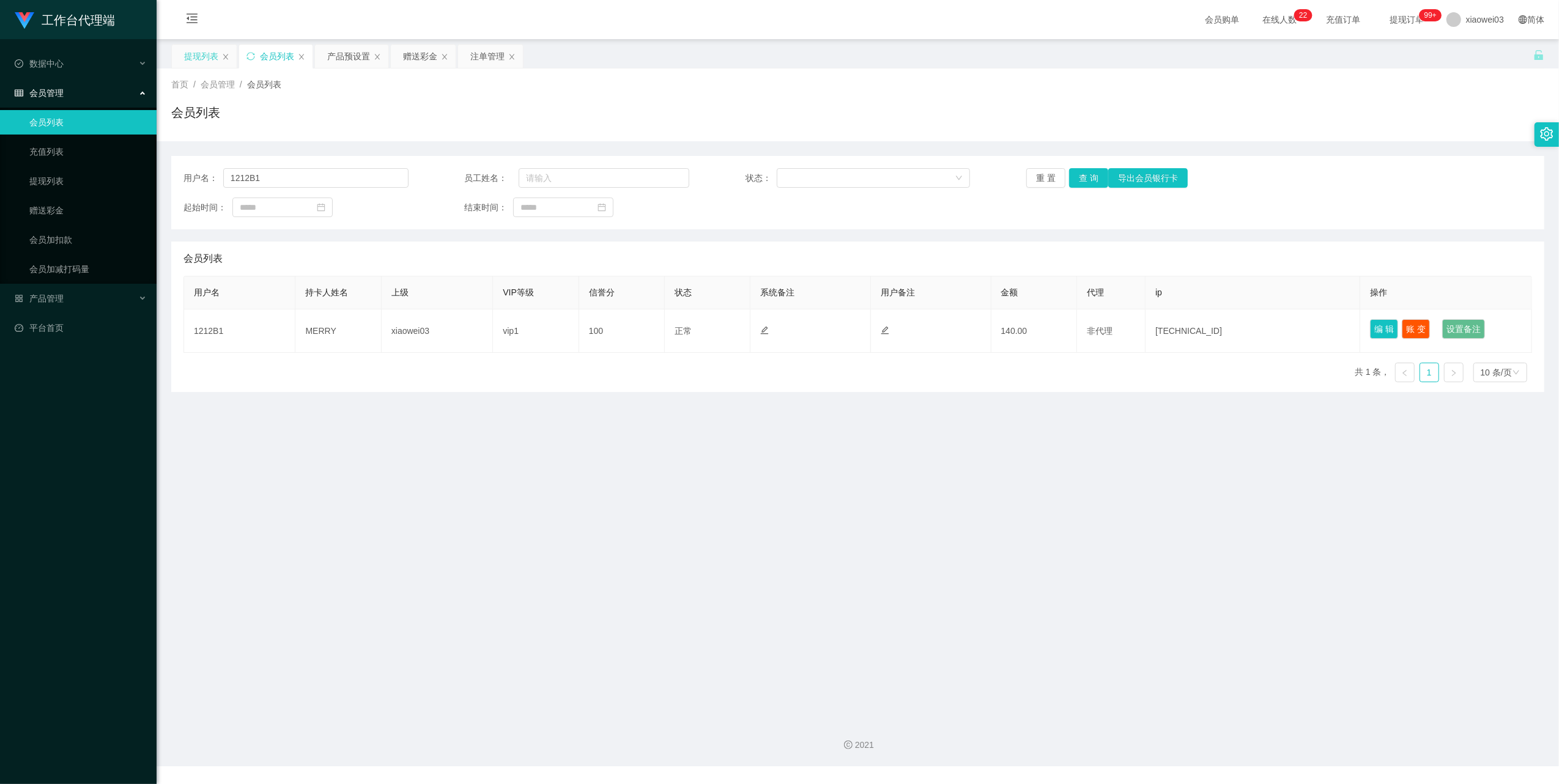
click at [206, 63] on div "提现列表" at bounding box center [201, 56] width 34 height 23
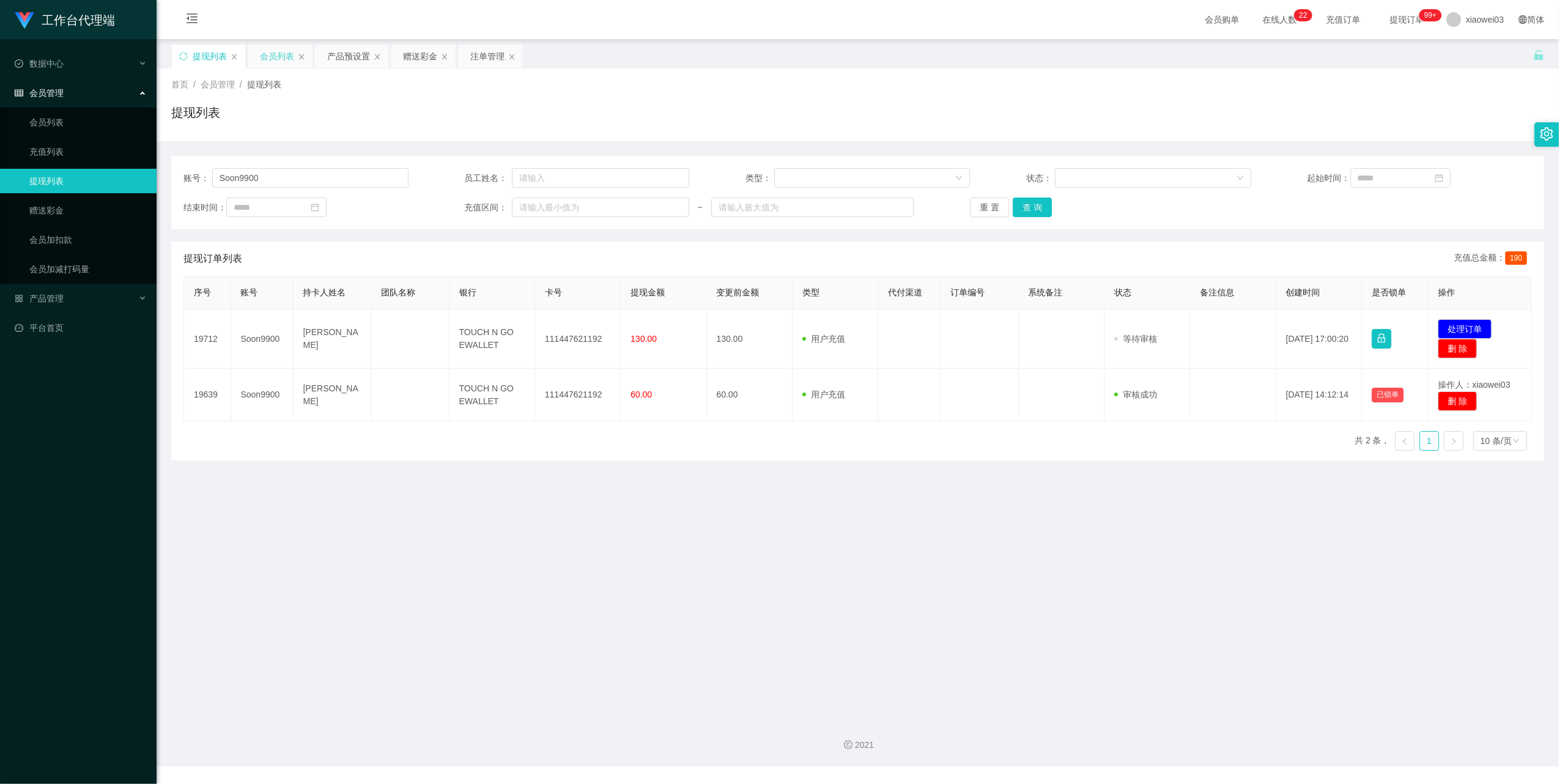
click at [270, 57] on div "会员列表" at bounding box center [277, 56] width 34 height 23
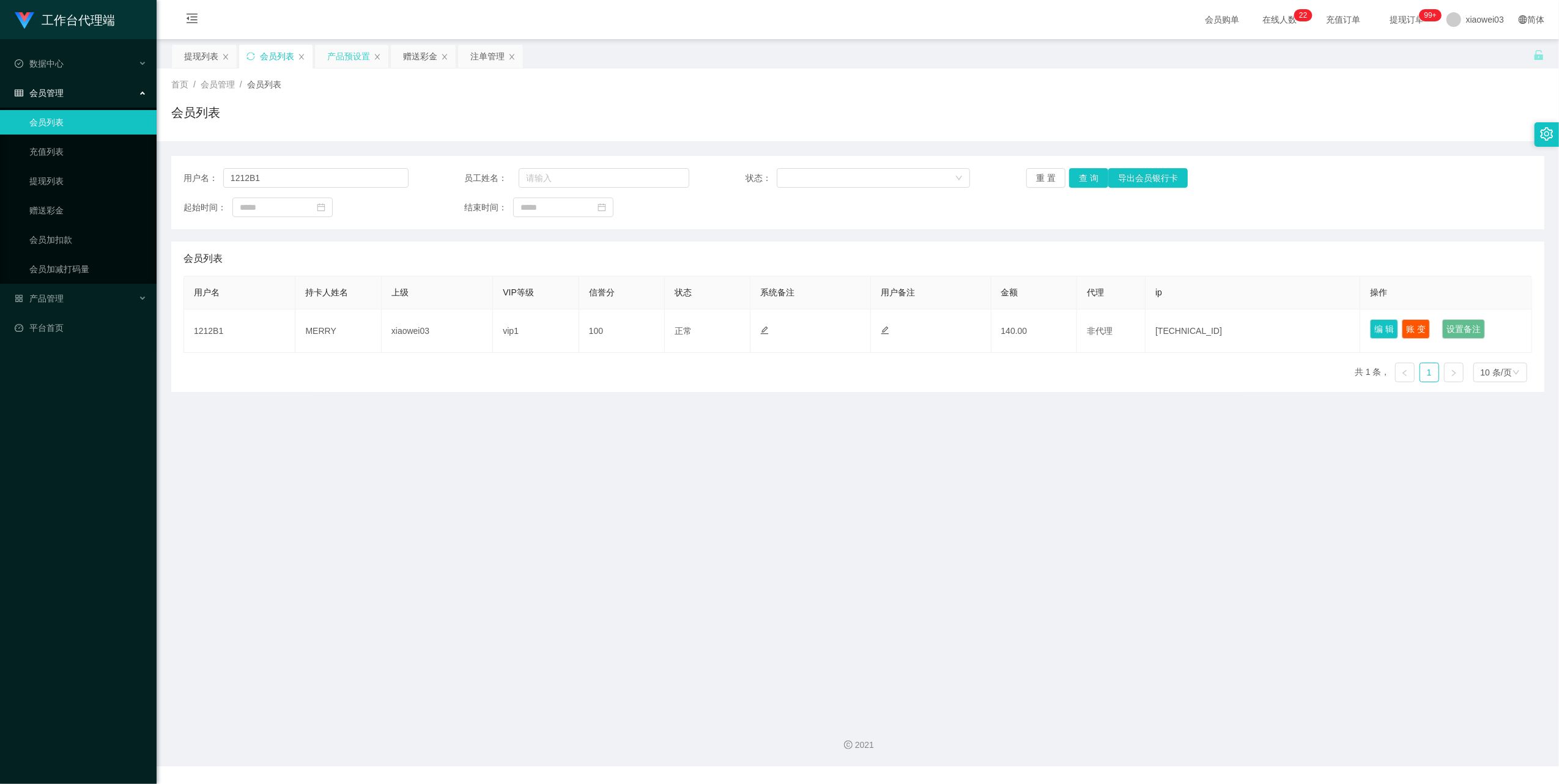
click at [346, 52] on div "产品预设置" at bounding box center [349, 56] width 43 height 23
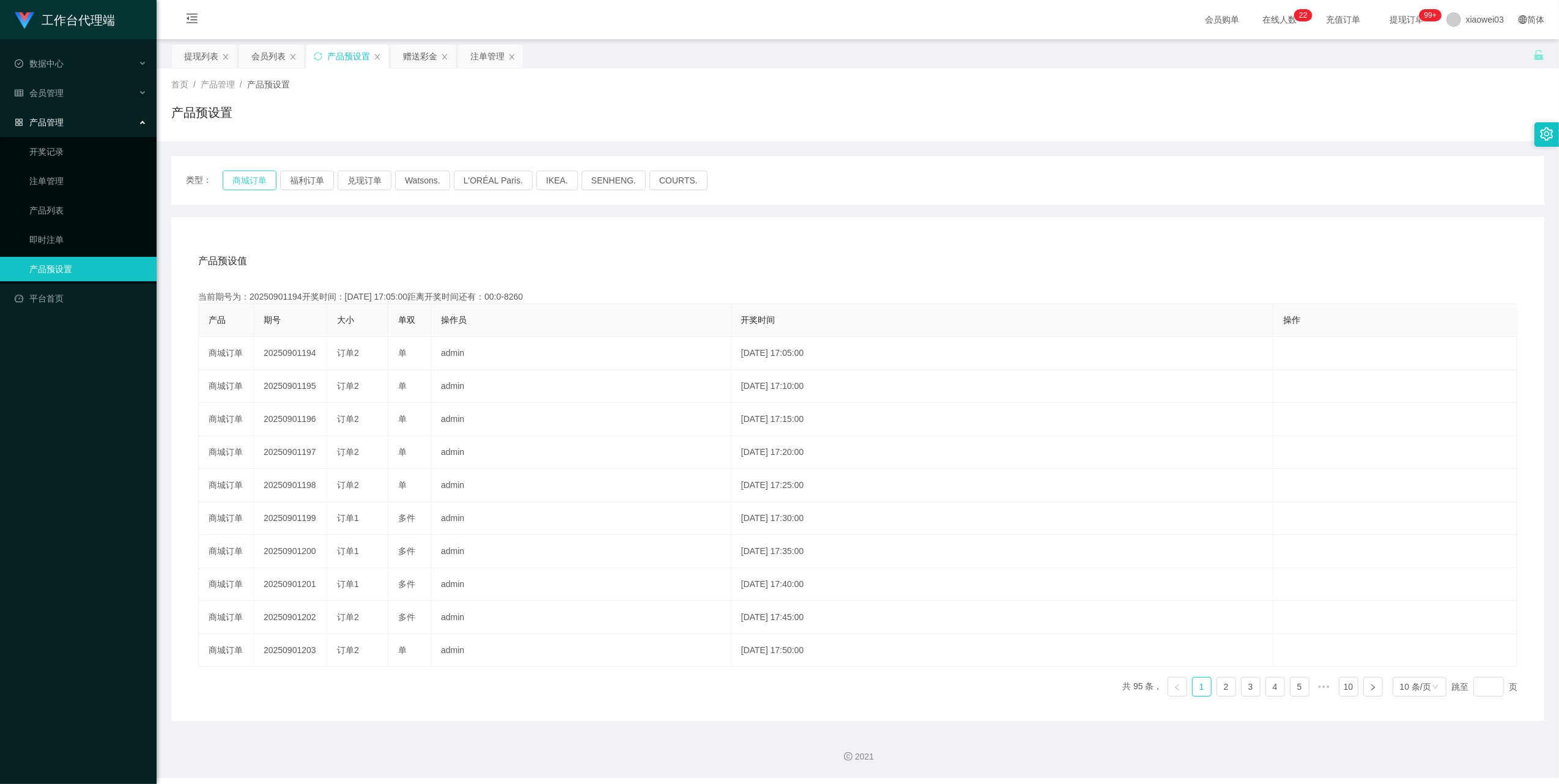
drag, startPoint x: 230, startPoint y: 162, endPoint x: 243, endPoint y: 172, distance: 16.4
click at [233, 162] on div "类型： 商城订单 福利订单 兑现订单 Watsons. L'ORÉAL Paris. IKEA. [GEOGRAPHIC_DATA]. COURTS." at bounding box center [858, 180] width 1373 height 49
click at [247, 174] on button "商城订单" at bounding box center [250, 180] width 54 height 20
drag, startPoint x: 206, startPoint y: 57, endPoint x: 259, endPoint y: 95, distance: 65.2
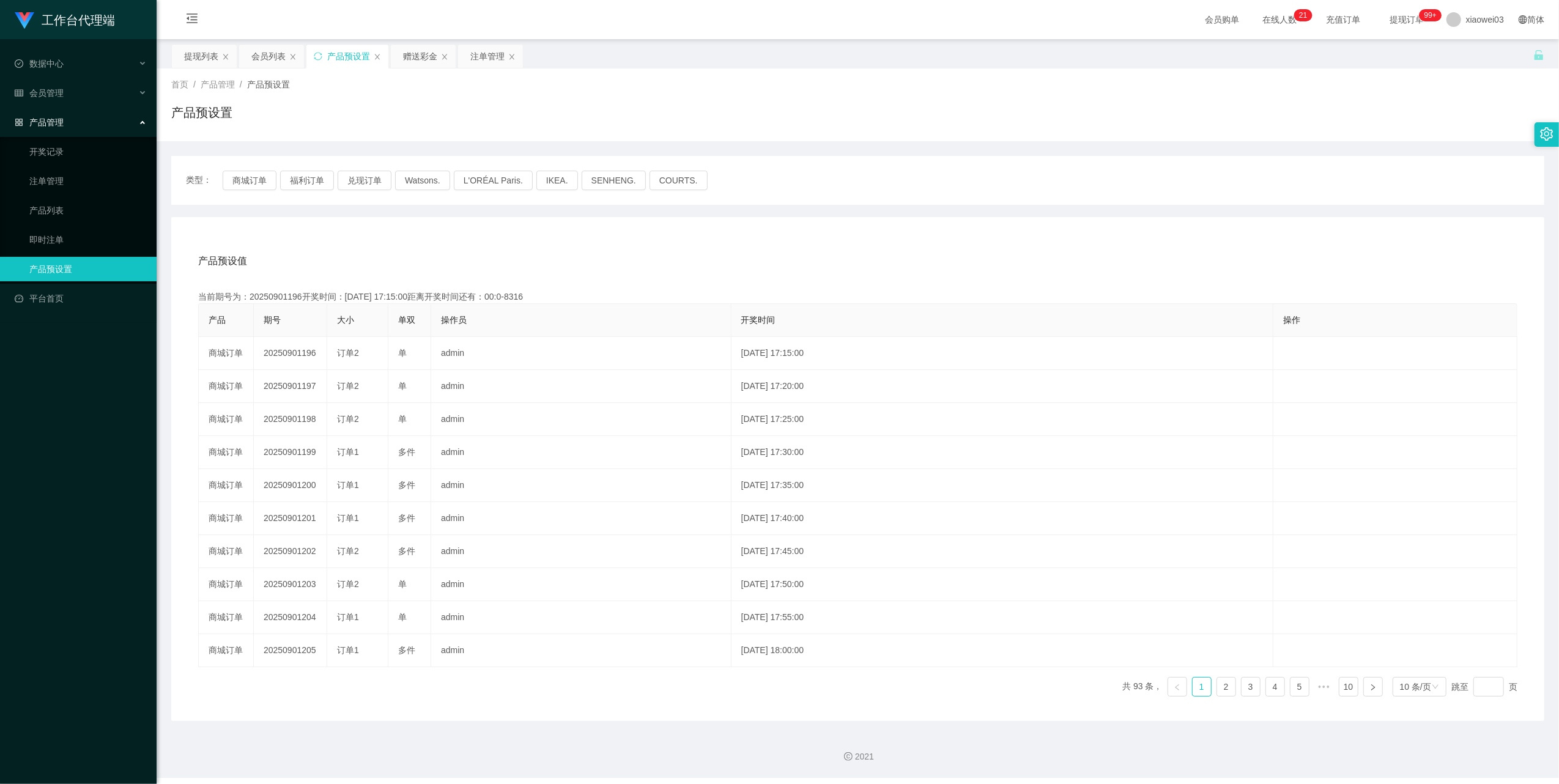
click at [206, 57] on div "提现列表" at bounding box center [201, 56] width 34 height 23
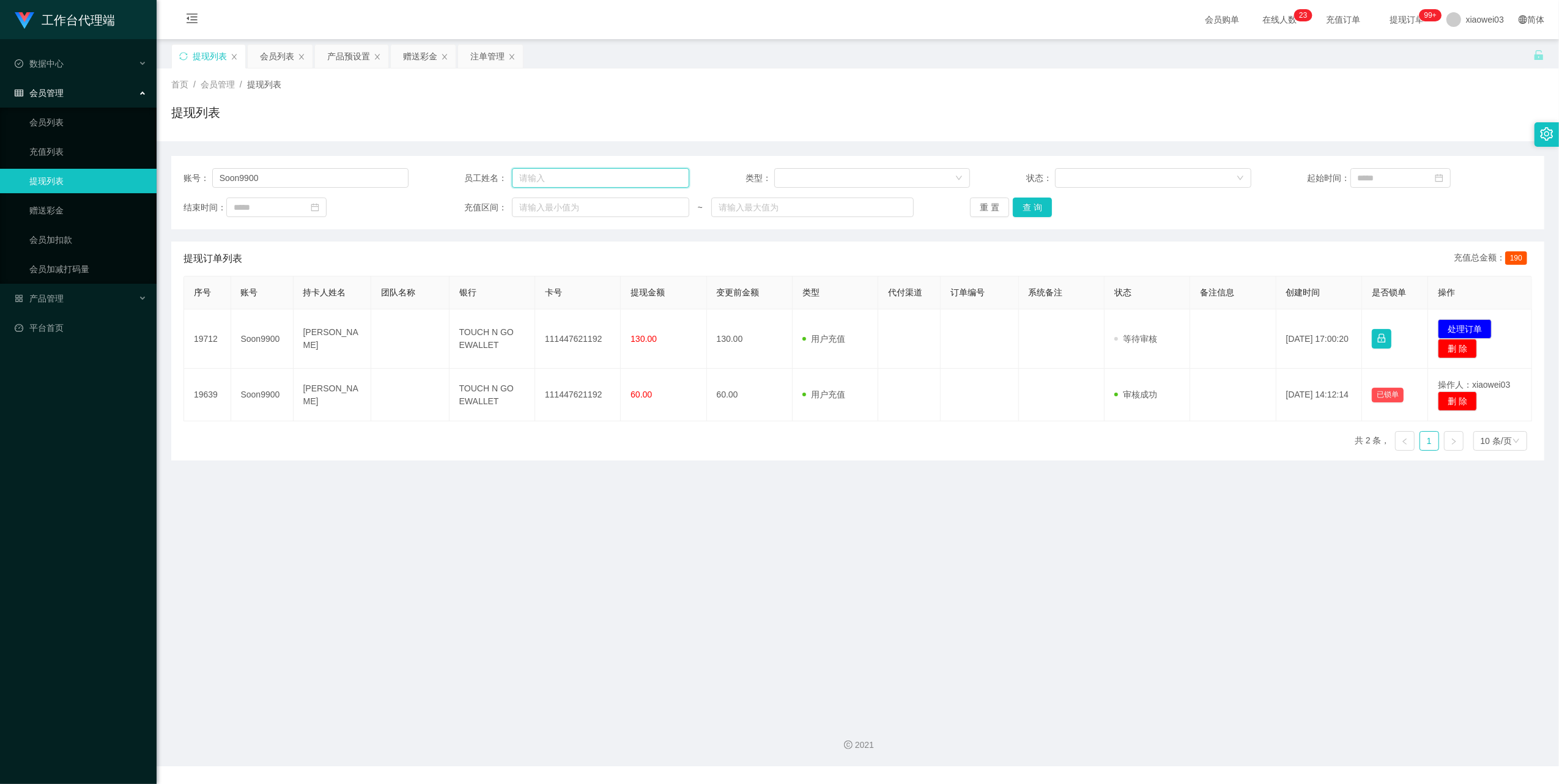
click at [644, 172] on input "text" at bounding box center [600, 178] width 177 height 20
paste input "0179691468"
type input "0179691468"
click at [1026, 211] on button "查 询" at bounding box center [1032, 207] width 39 height 20
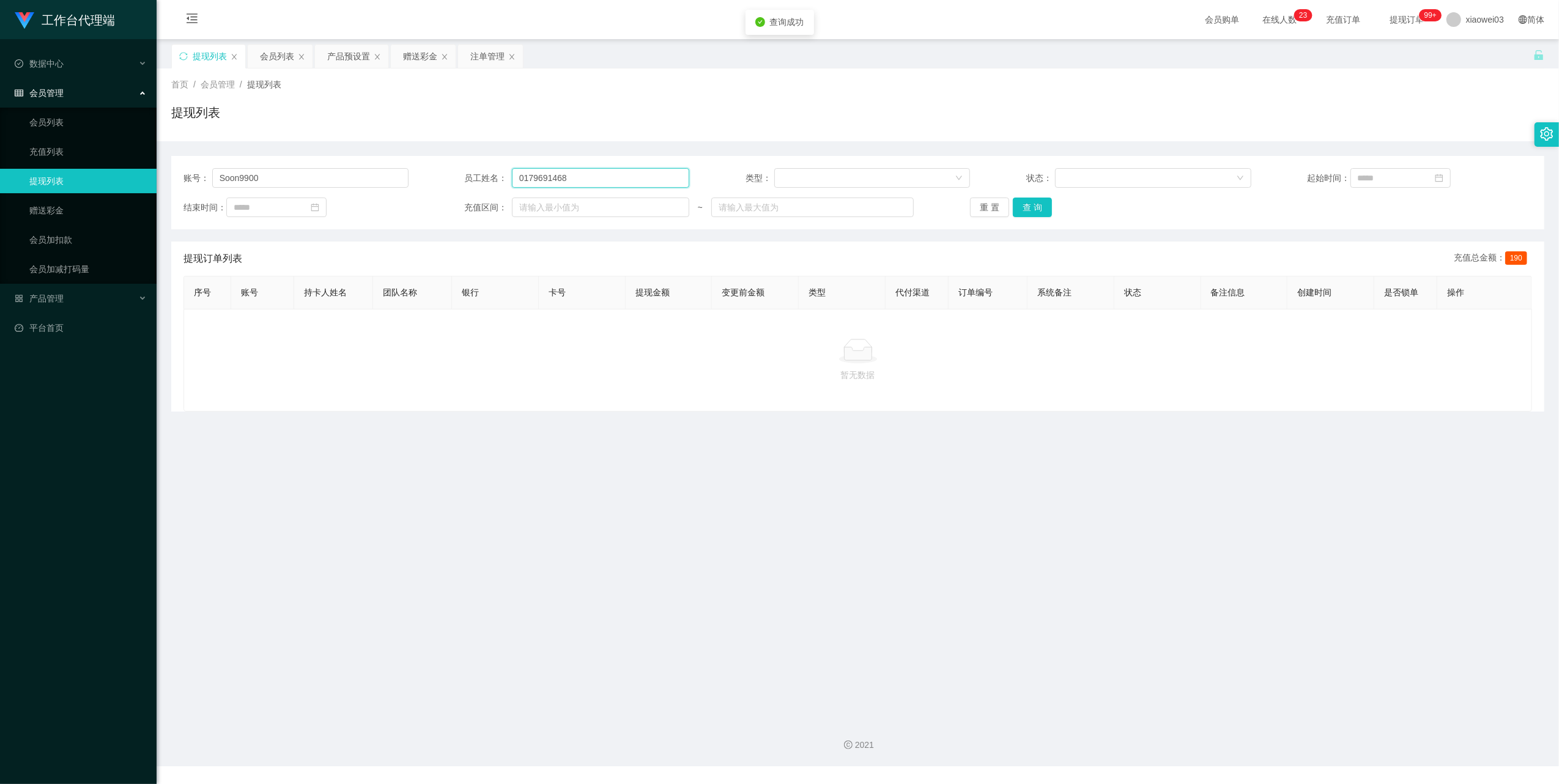
click at [604, 176] on input "0179691468" at bounding box center [600, 178] width 177 height 20
click at [341, 175] on input "Soon9900" at bounding box center [310, 178] width 196 height 20
paste input "0179691468"
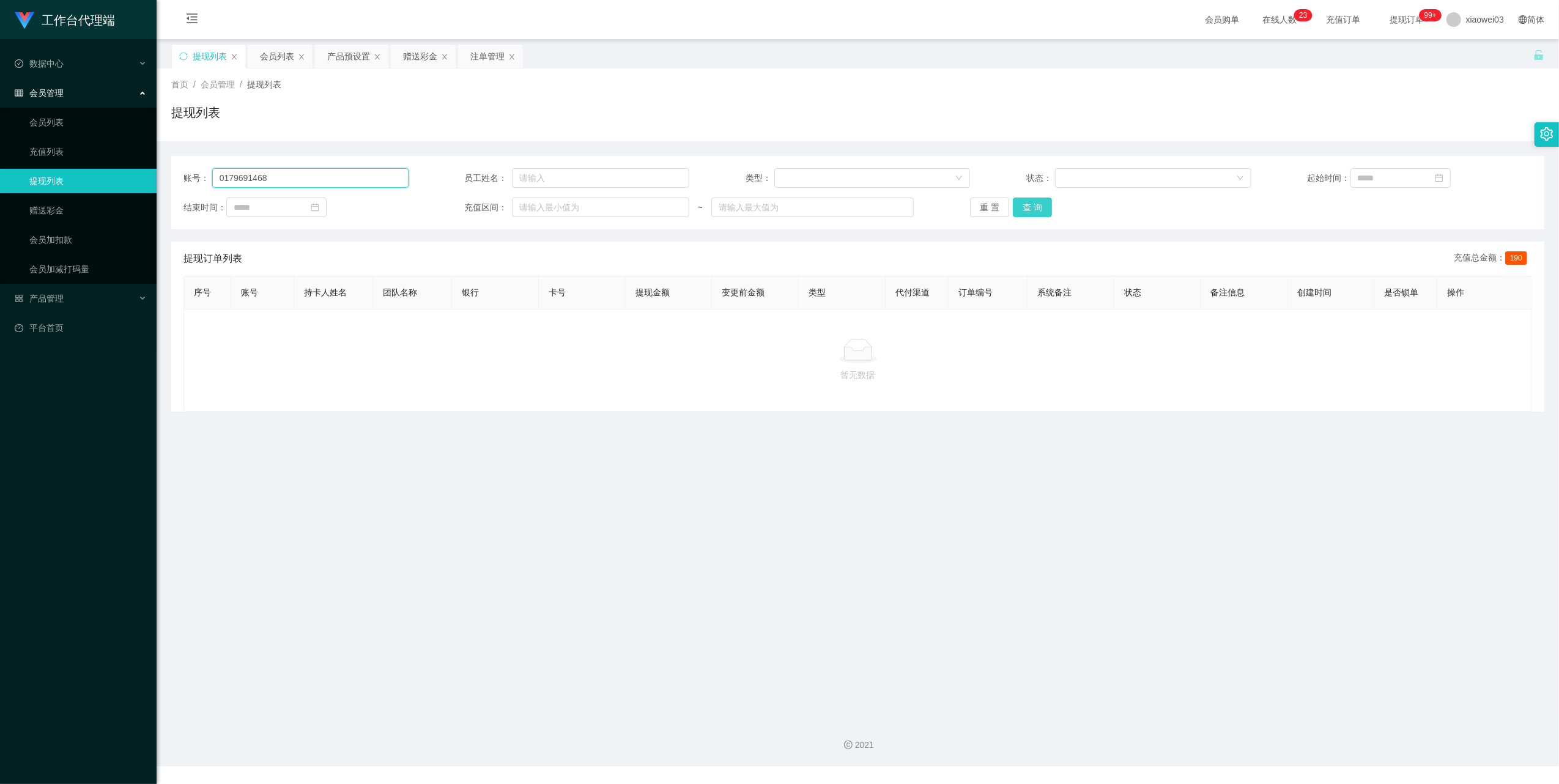
type input "0179691468"
click at [1021, 198] on button "查 询" at bounding box center [1032, 207] width 39 height 20
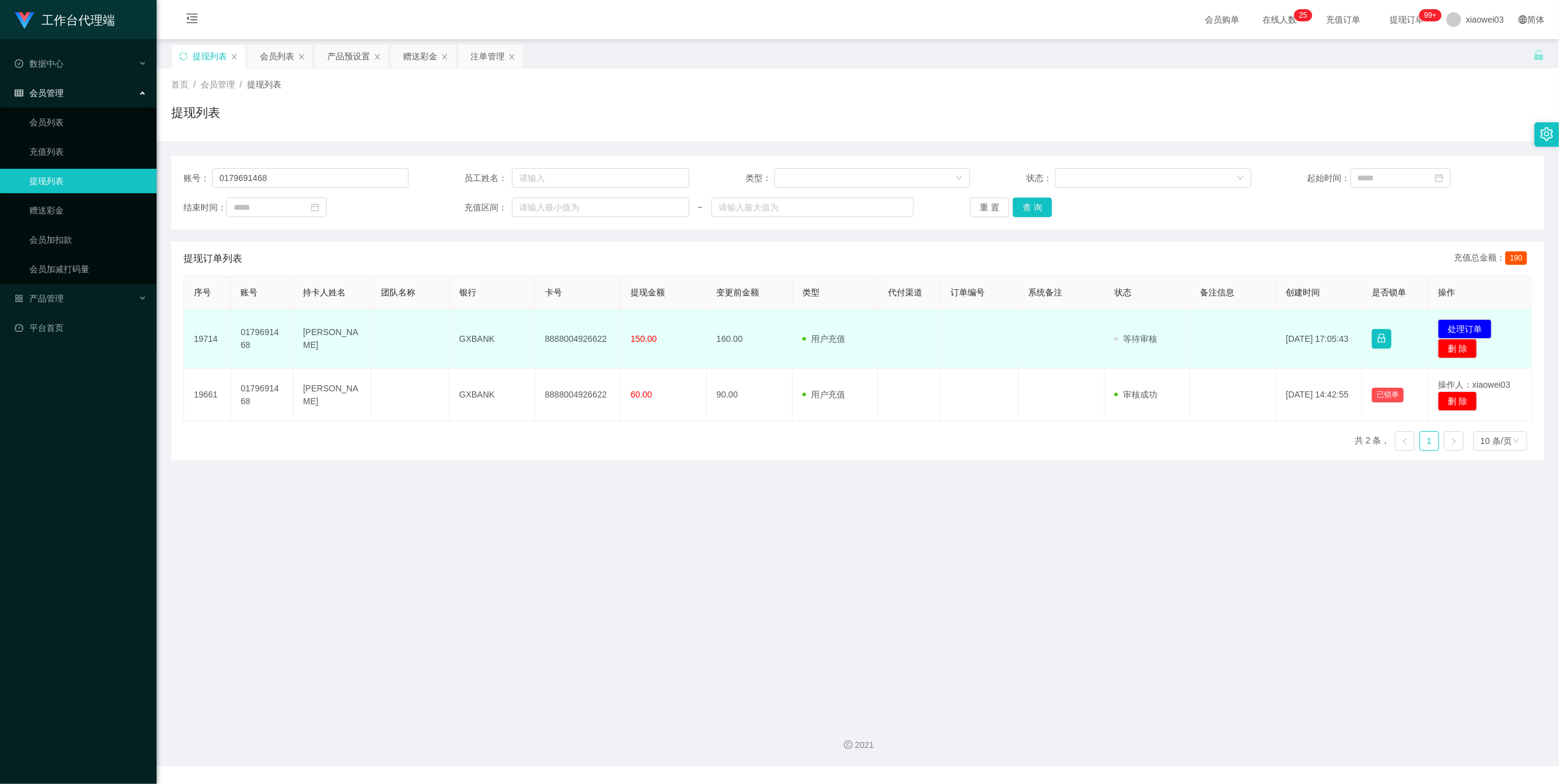
click at [587, 338] on td "8888004926622" at bounding box center [578, 338] width 86 height 60
copy td "8888004926622"
click at [1451, 328] on button "处理订单" at bounding box center [1465, 329] width 54 height 20
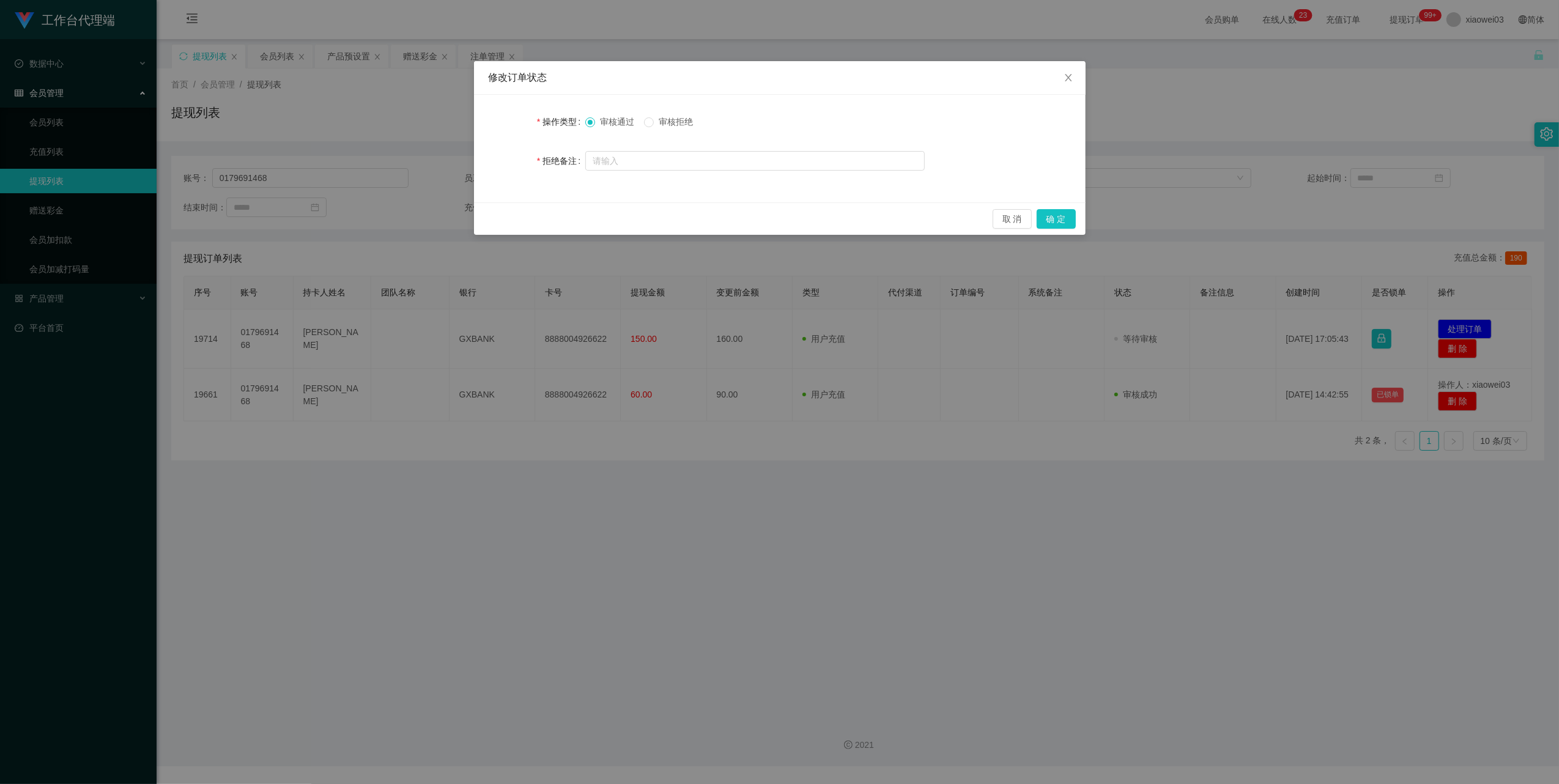
click at [666, 117] on span "审核拒绝" at bounding box center [675, 122] width 44 height 10
click at [1065, 220] on button "确 定" at bounding box center [1056, 218] width 39 height 20
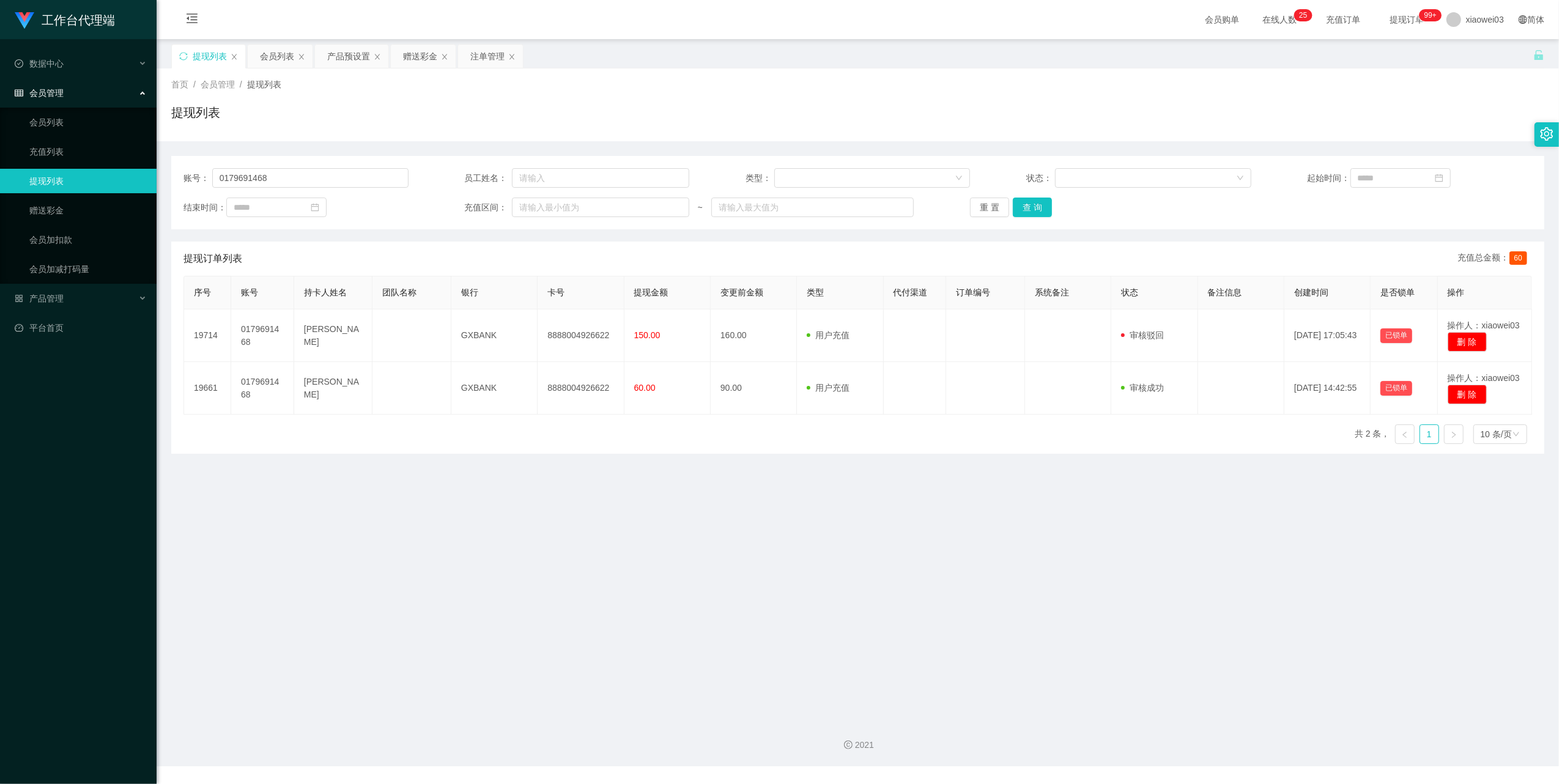
click at [406, 512] on main "关闭左侧 关闭右侧 关闭其它 刷新页面 提现列表 会员列表 产品预设置 赠送彩金 注单管理 首页 / 会员管理 / 提现列表 / 提现列表 账号： 01796…" at bounding box center [857, 374] width 1402 height 670
click at [279, 57] on div "会员列表" at bounding box center [277, 56] width 34 height 23
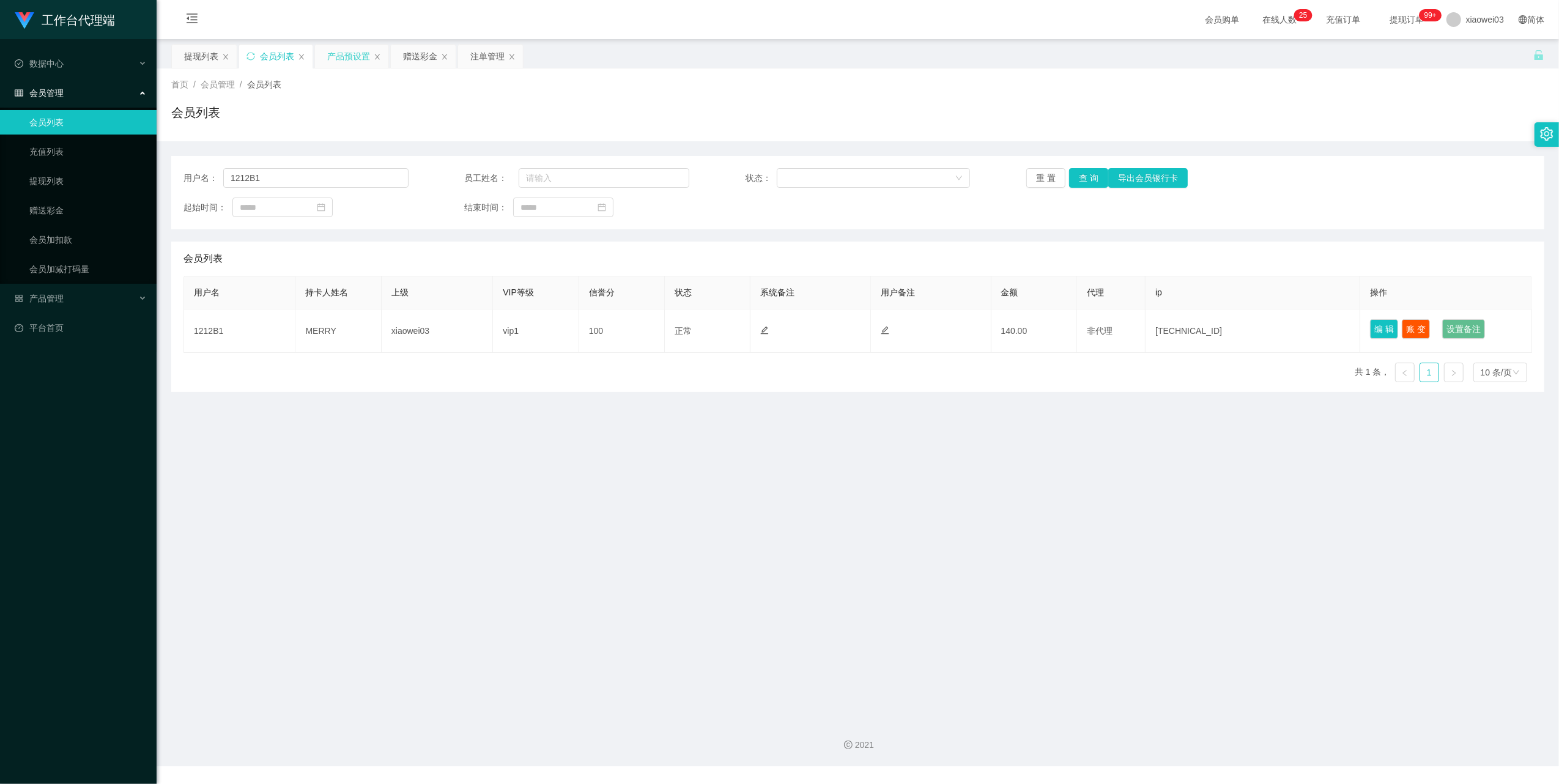
click at [338, 62] on div "产品预设置" at bounding box center [349, 56] width 43 height 23
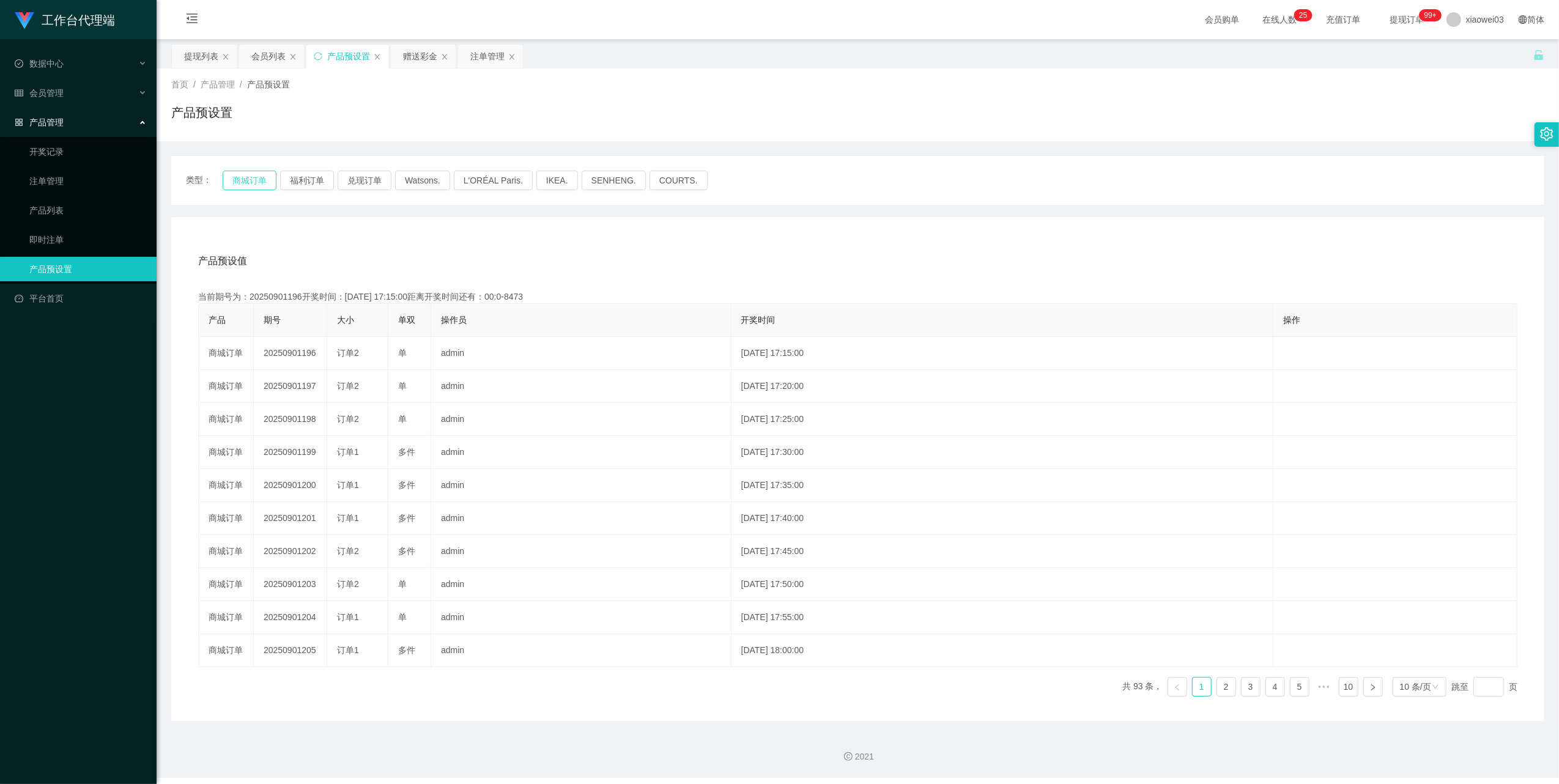
click at [254, 171] on button "商城订单" at bounding box center [250, 180] width 54 height 20
click at [206, 64] on div "提现列表" at bounding box center [201, 56] width 34 height 23
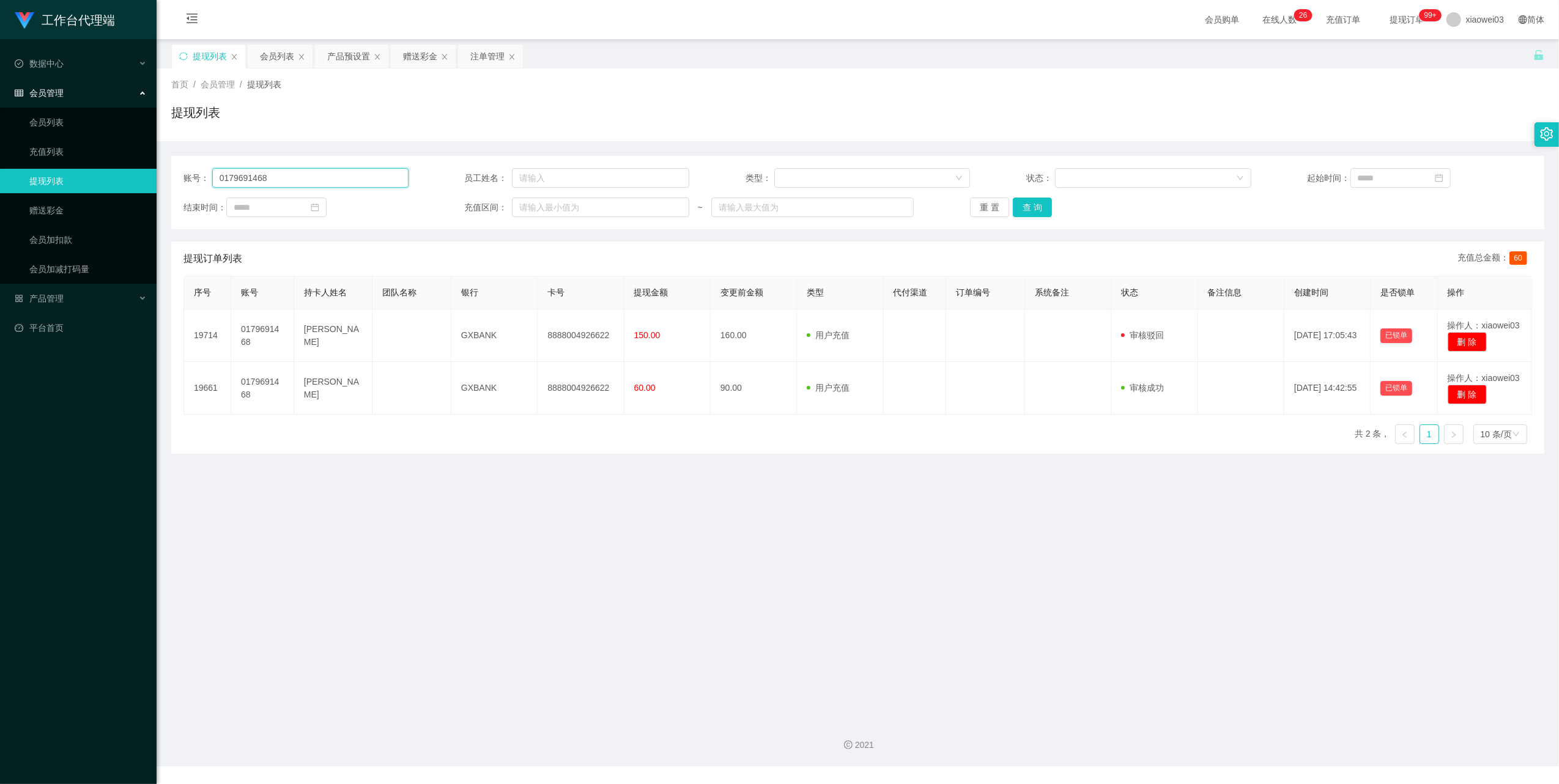
click at [304, 176] on input "0179691468" at bounding box center [310, 178] width 196 height 20
click at [1038, 206] on button "查 询" at bounding box center [1032, 207] width 39 height 20
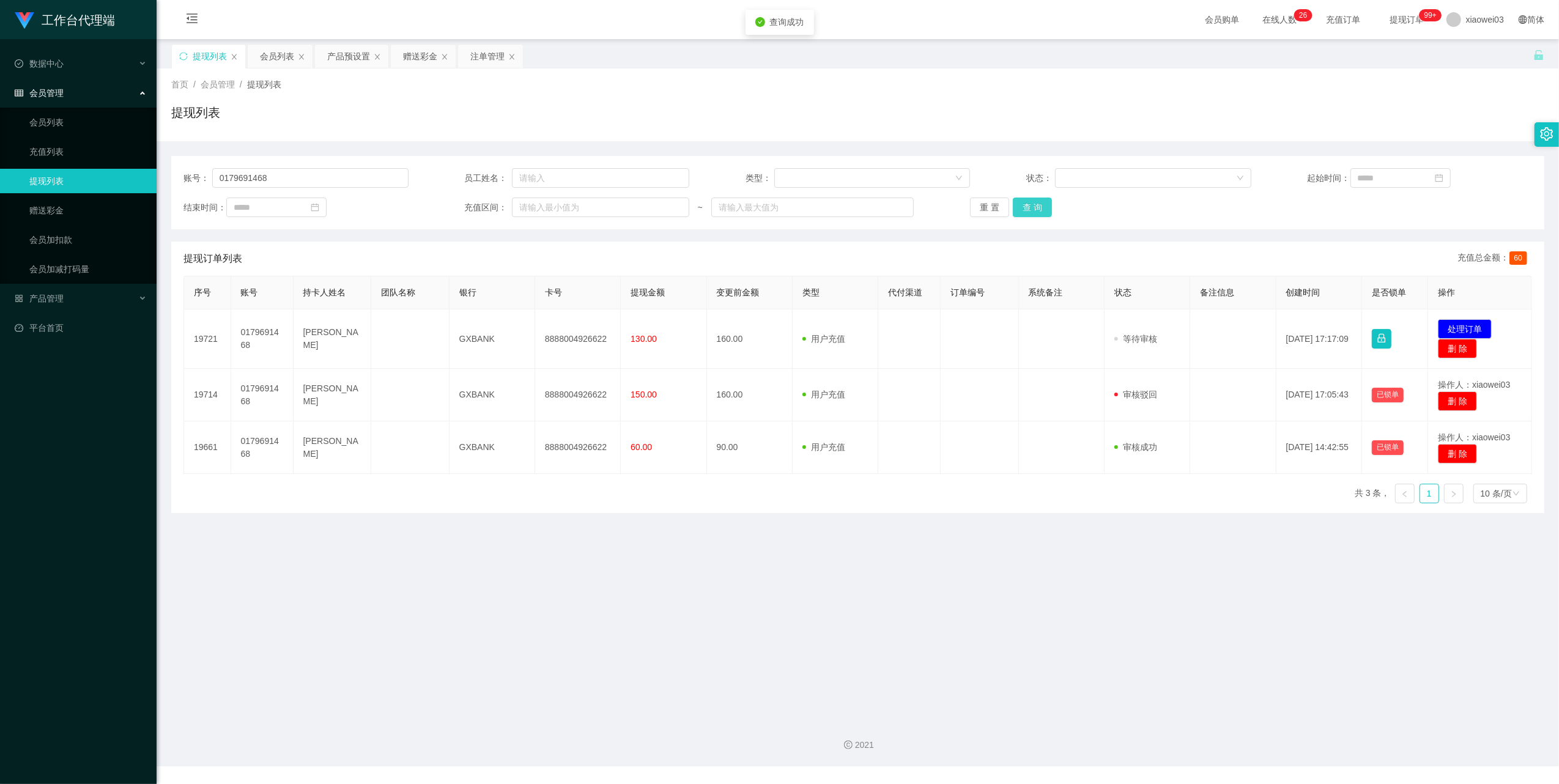
click at [1037, 206] on button "查 询" at bounding box center [1032, 207] width 39 height 20
click at [1037, 206] on div "重 置 查 询" at bounding box center [1082, 207] width 225 height 20
click at [1037, 206] on button "查 询" at bounding box center [1032, 207] width 39 height 20
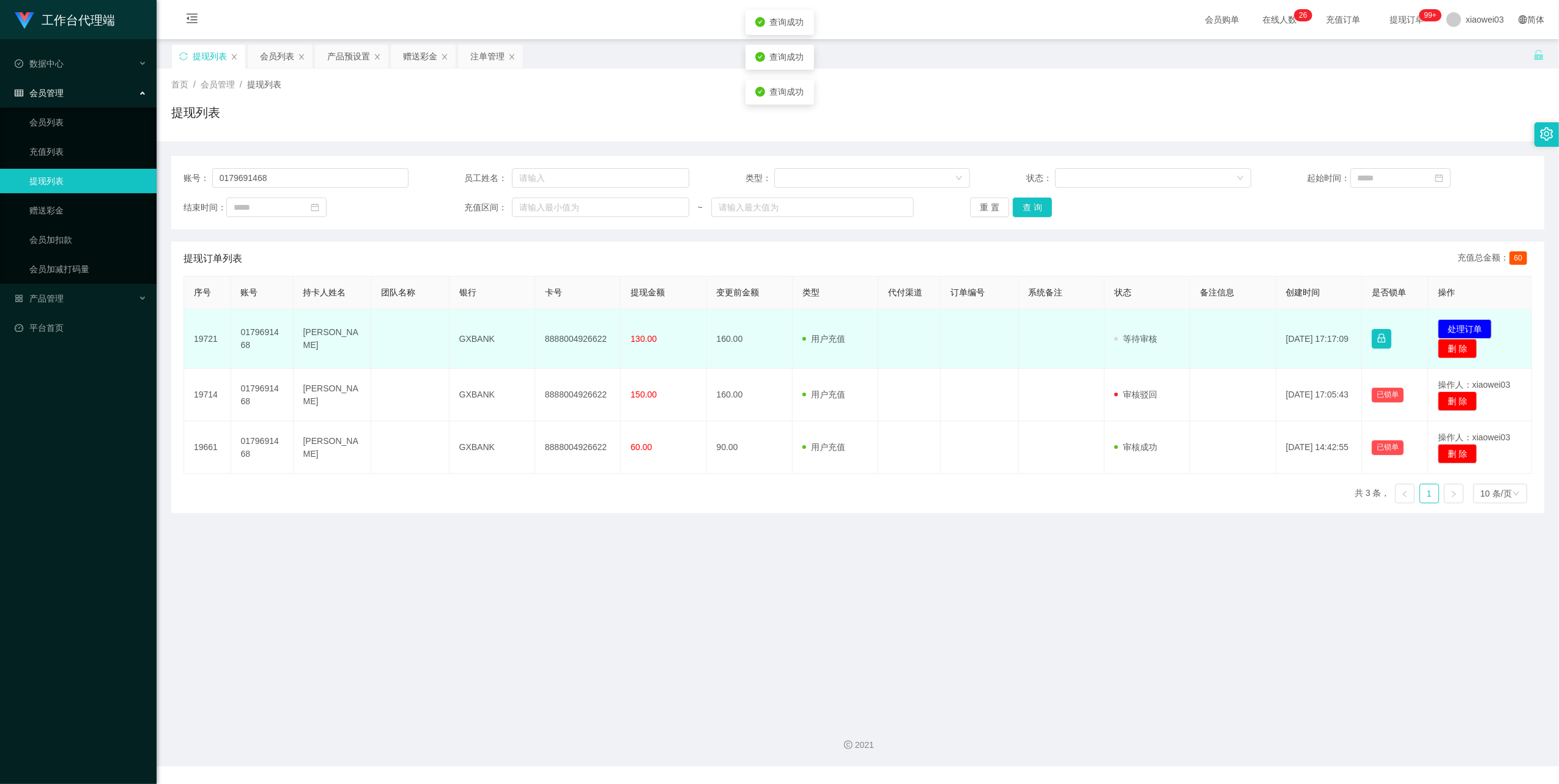
click at [580, 338] on td "8888004926622" at bounding box center [578, 338] width 86 height 60
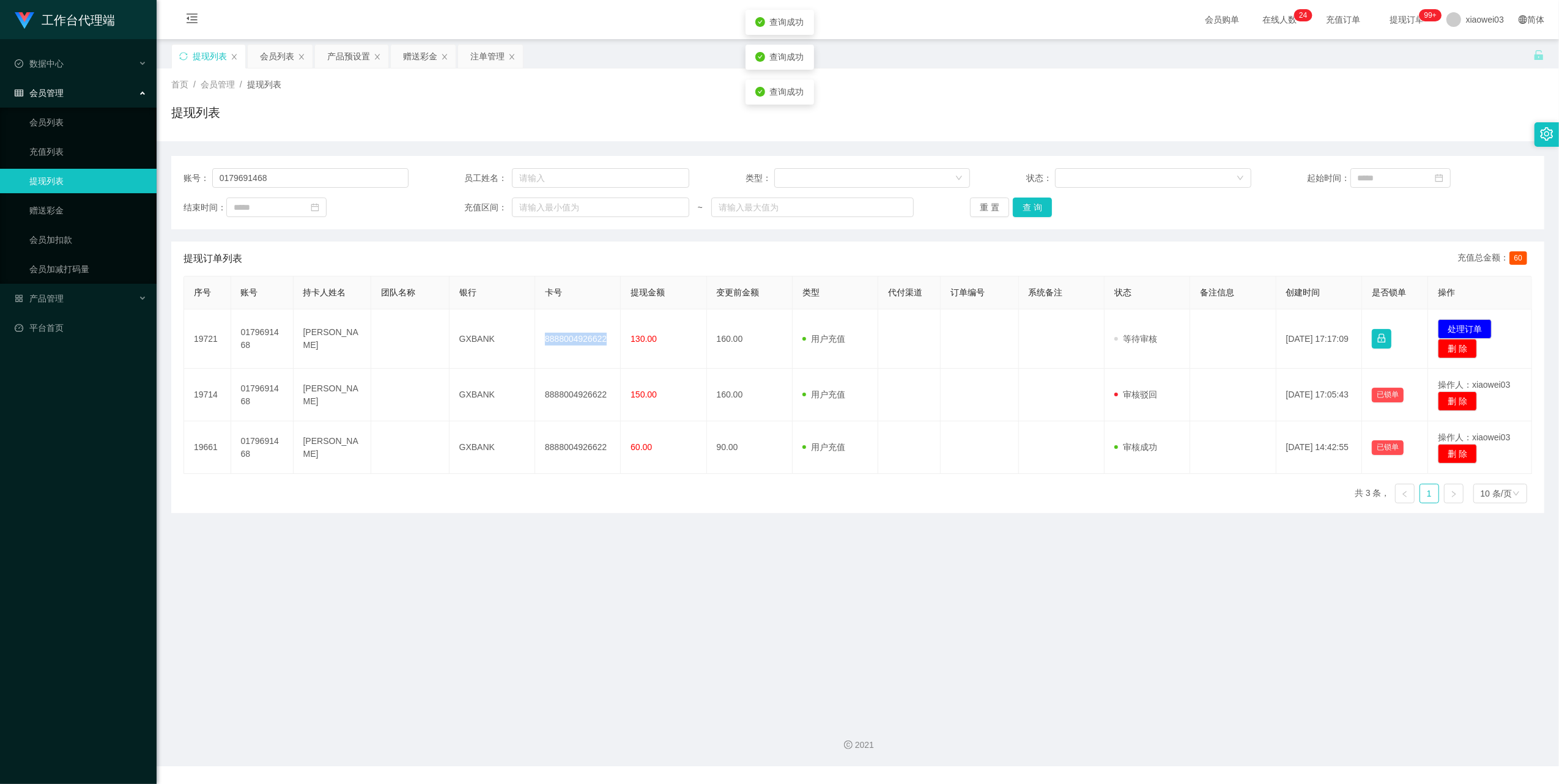
copy td "8888004926622"
drag, startPoint x: 769, startPoint y: 562, endPoint x: 758, endPoint y: 556, distance: 12.5
click at [769, 562] on main "关闭左侧 关闭右侧 关闭其它 刷新页面 提现列表 会员列表 产品预设置 赠送彩金 注单管理 首页 / 会员管理 / 提现列表 / 提现列表 账号： 01796…" at bounding box center [857, 374] width 1402 height 670
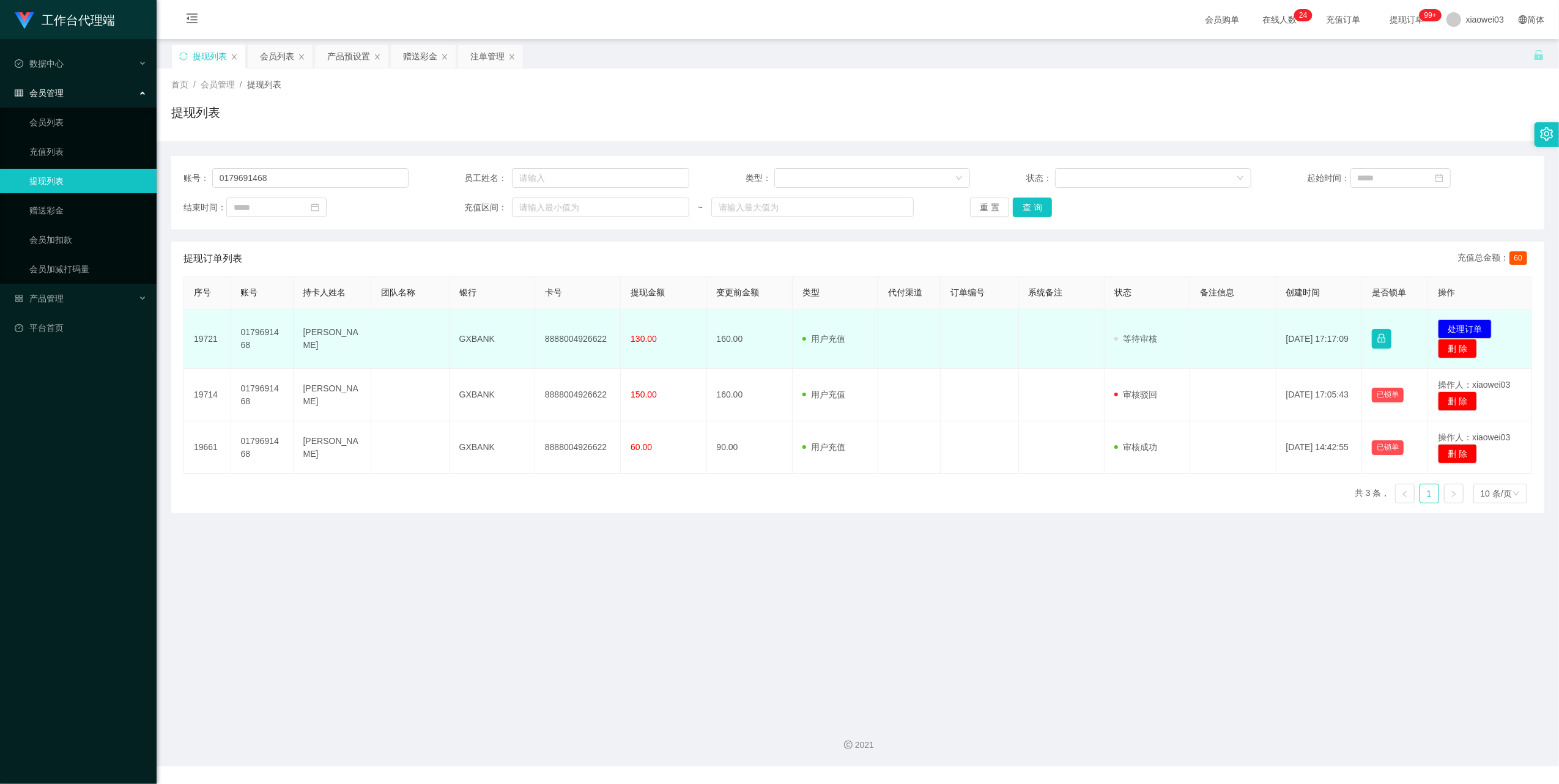
click at [472, 341] on td "GXBANK" at bounding box center [493, 338] width 86 height 60
click at [473, 341] on td "GXBANK" at bounding box center [493, 338] width 86 height 60
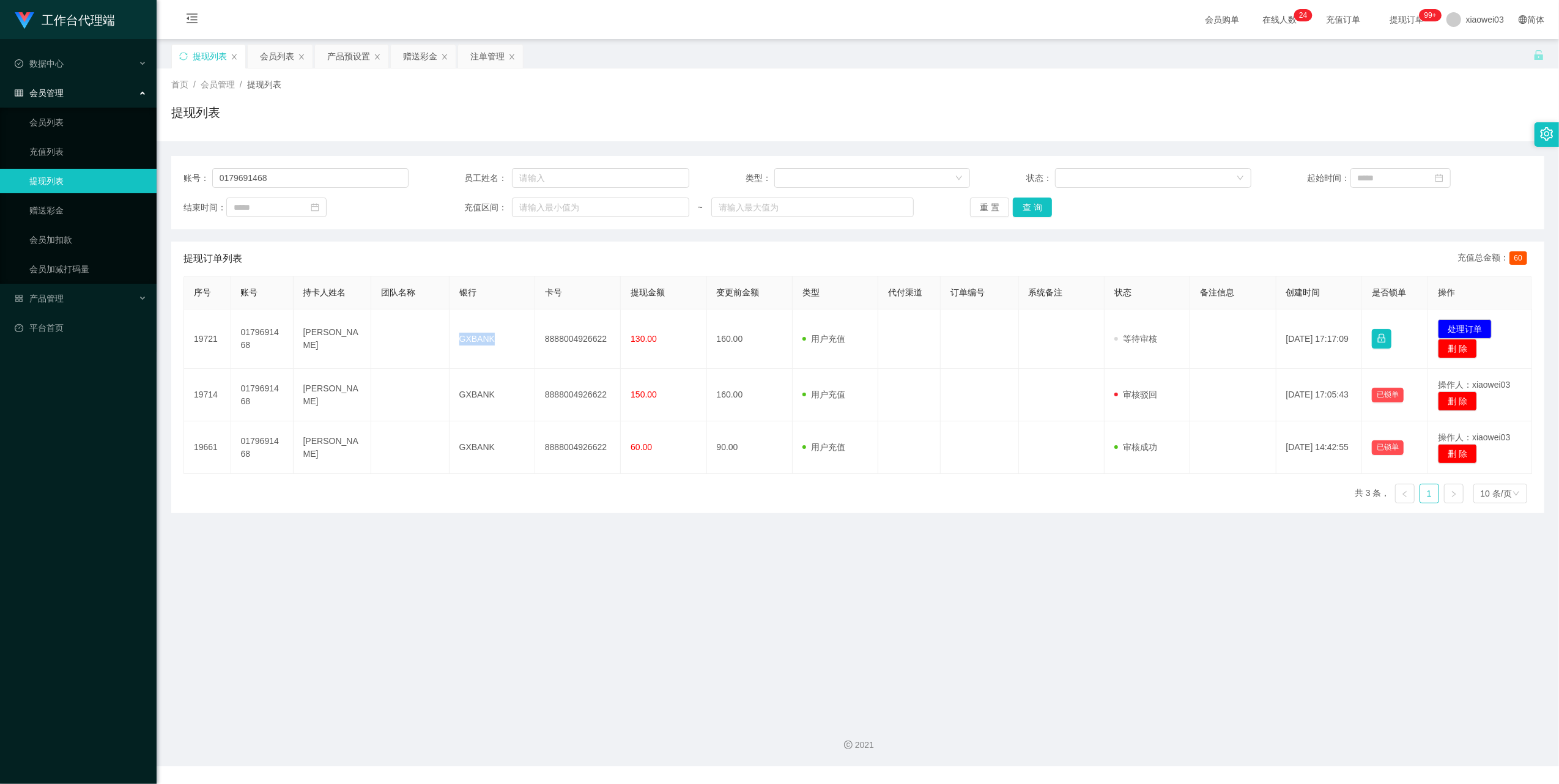
copy td "GXBANK"
click at [912, 582] on main "关闭左侧 关闭右侧 关闭其它 刷新页面 提现列表 会员列表 产品预设置 赠送彩金 注单管理 首页 / 会员管理 / 提现列表 / 提现列表 账号： 01796…" at bounding box center [857, 374] width 1402 height 670
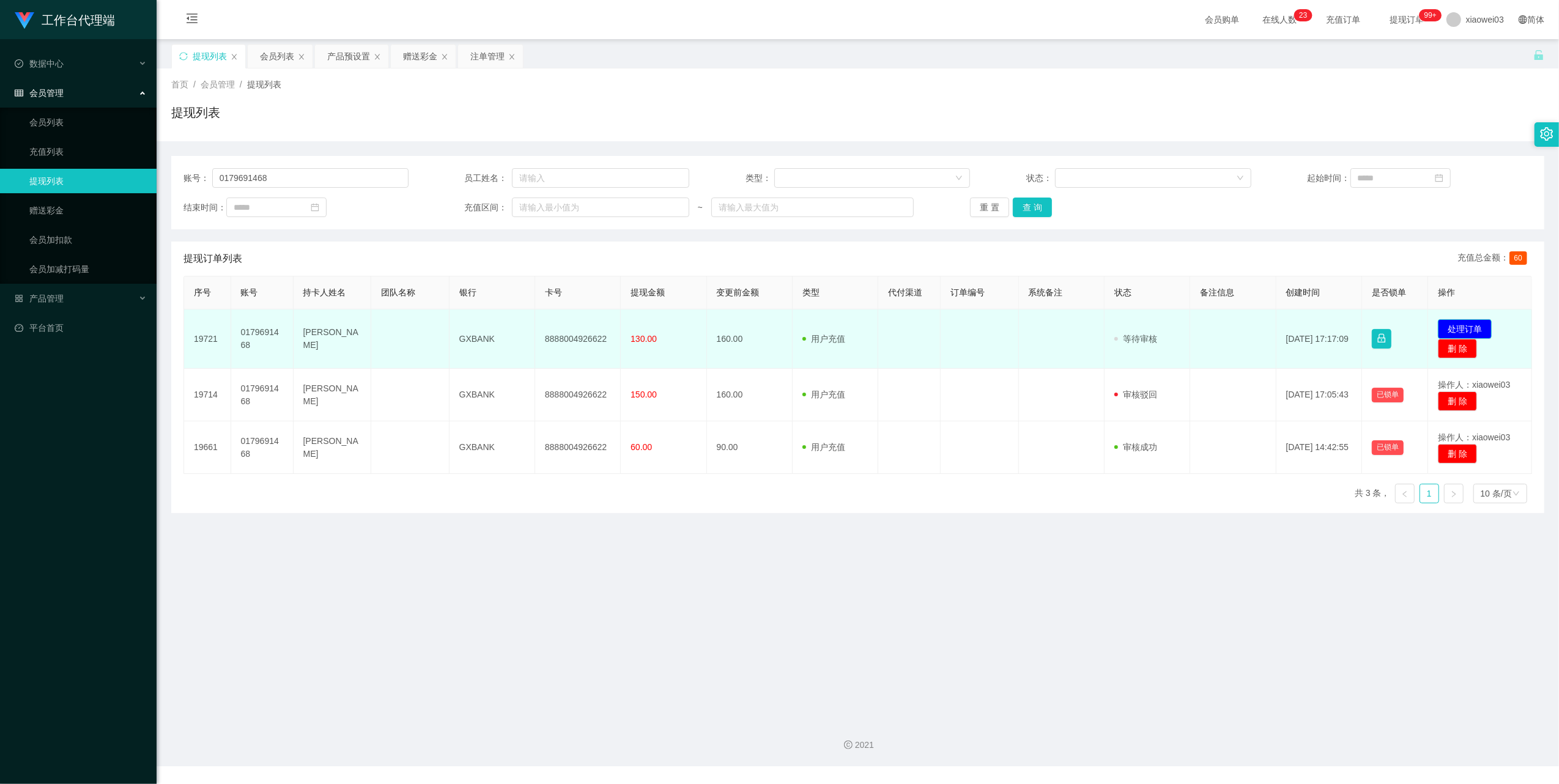
click at [1465, 322] on button "处理订单" at bounding box center [1465, 329] width 54 height 20
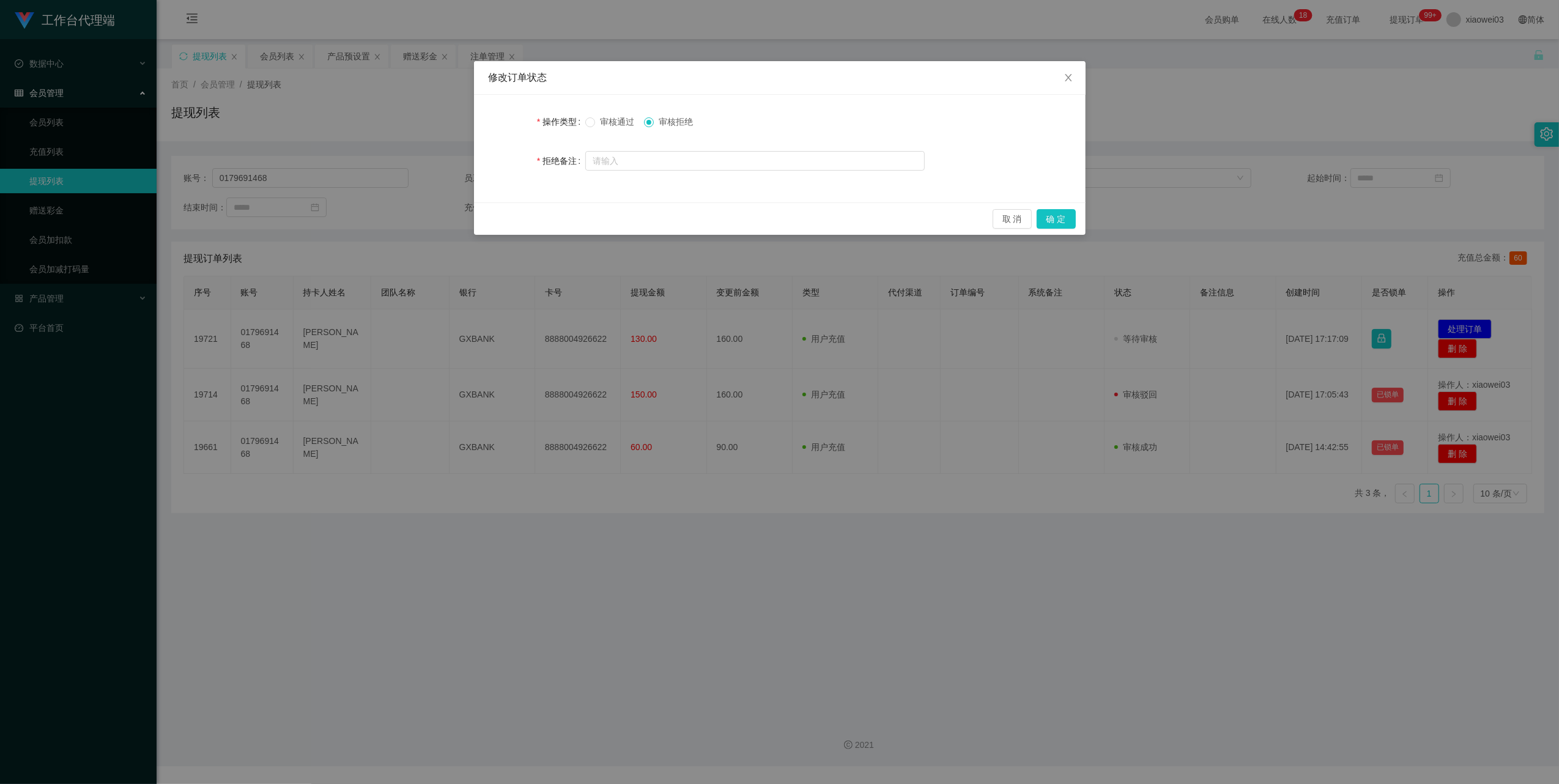
click at [602, 118] on span "审核通过" at bounding box center [617, 122] width 44 height 10
click at [1058, 216] on button "确 定" at bounding box center [1056, 218] width 39 height 20
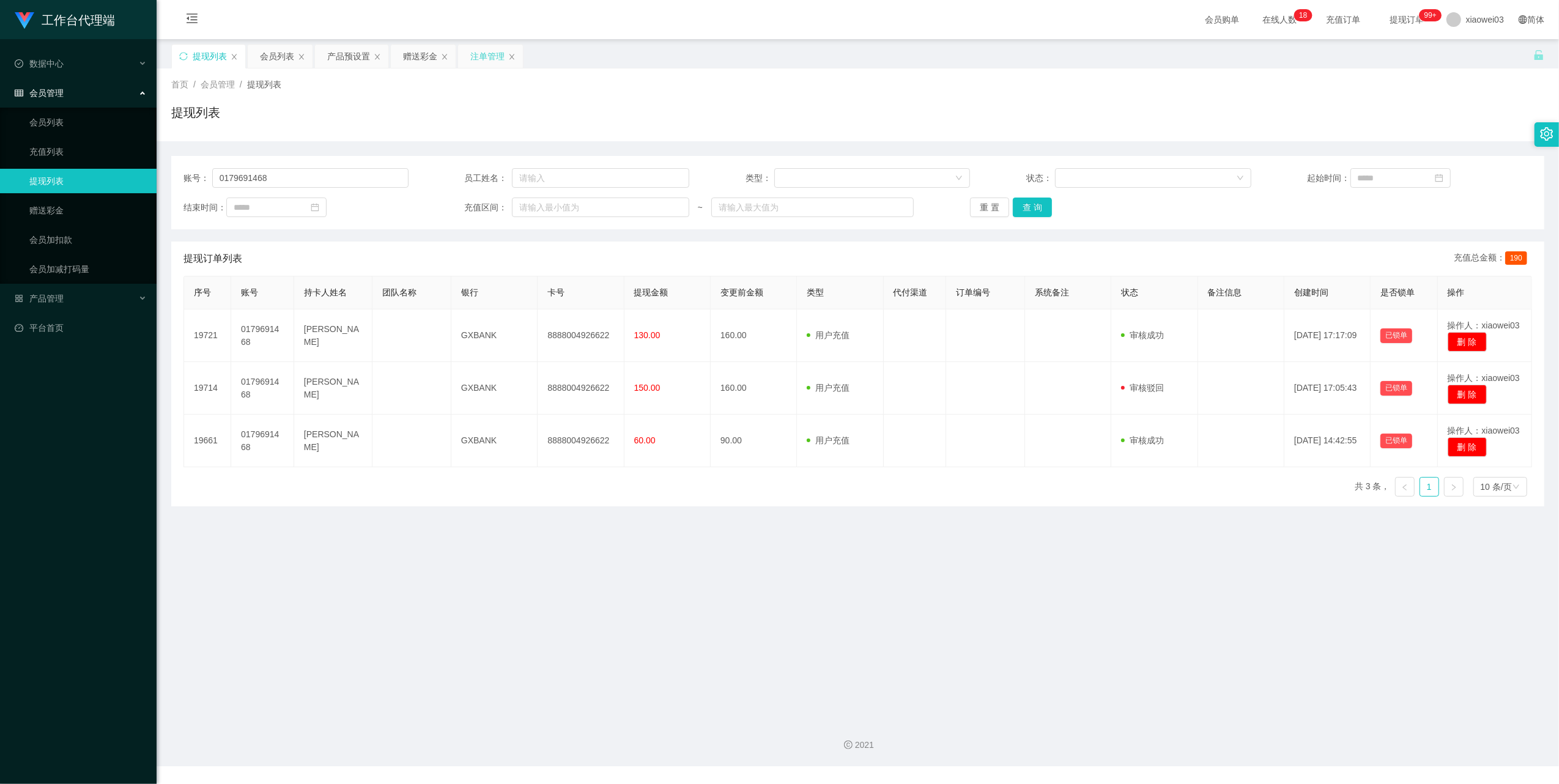
click at [487, 50] on div "注单管理" at bounding box center [487, 56] width 34 height 23
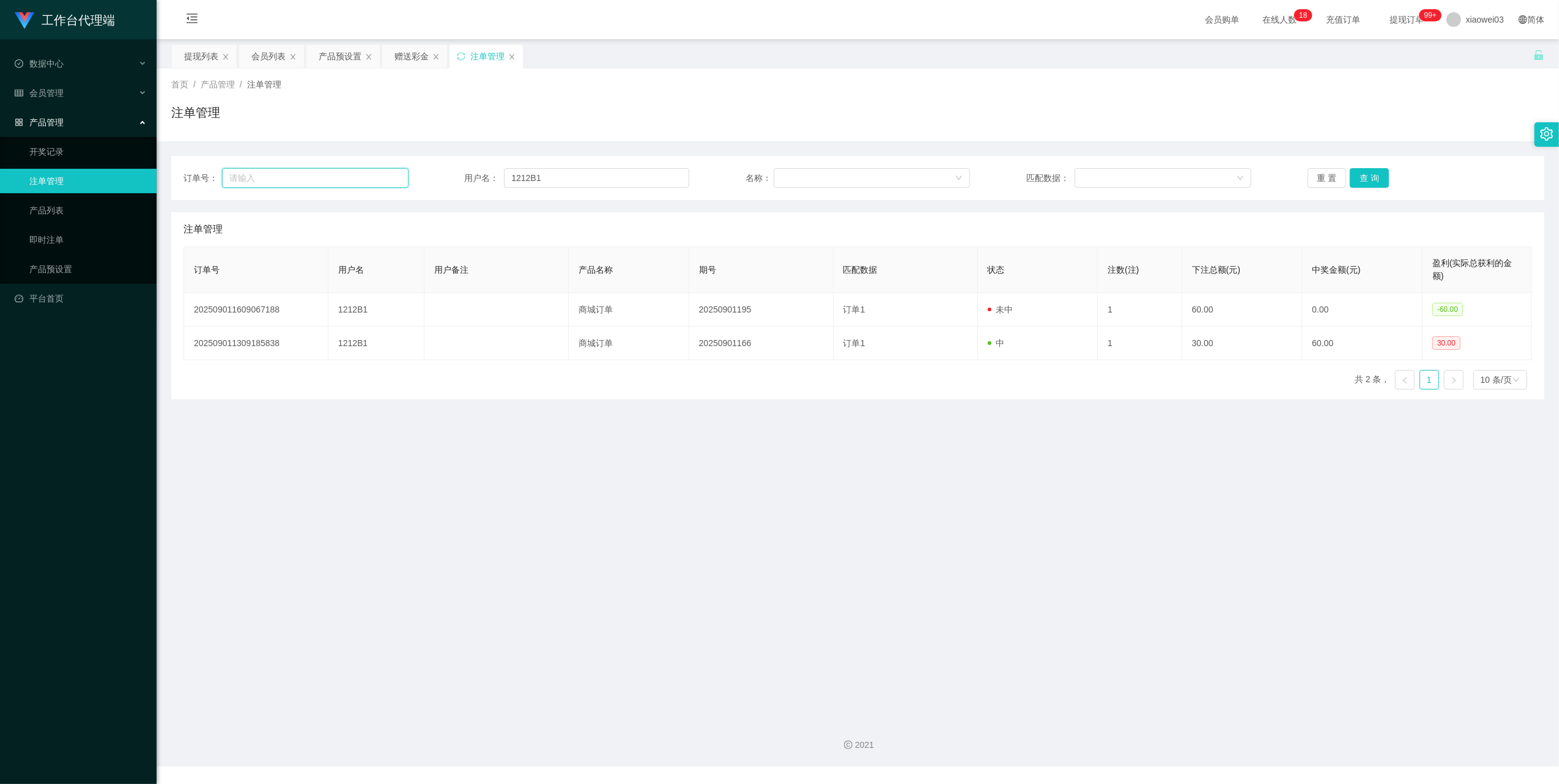
click at [347, 179] on input "text" at bounding box center [315, 178] width 187 height 20
click at [562, 183] on input "1212B1" at bounding box center [596, 178] width 185 height 20
click at [1364, 179] on button "查 询" at bounding box center [1369, 178] width 39 height 20
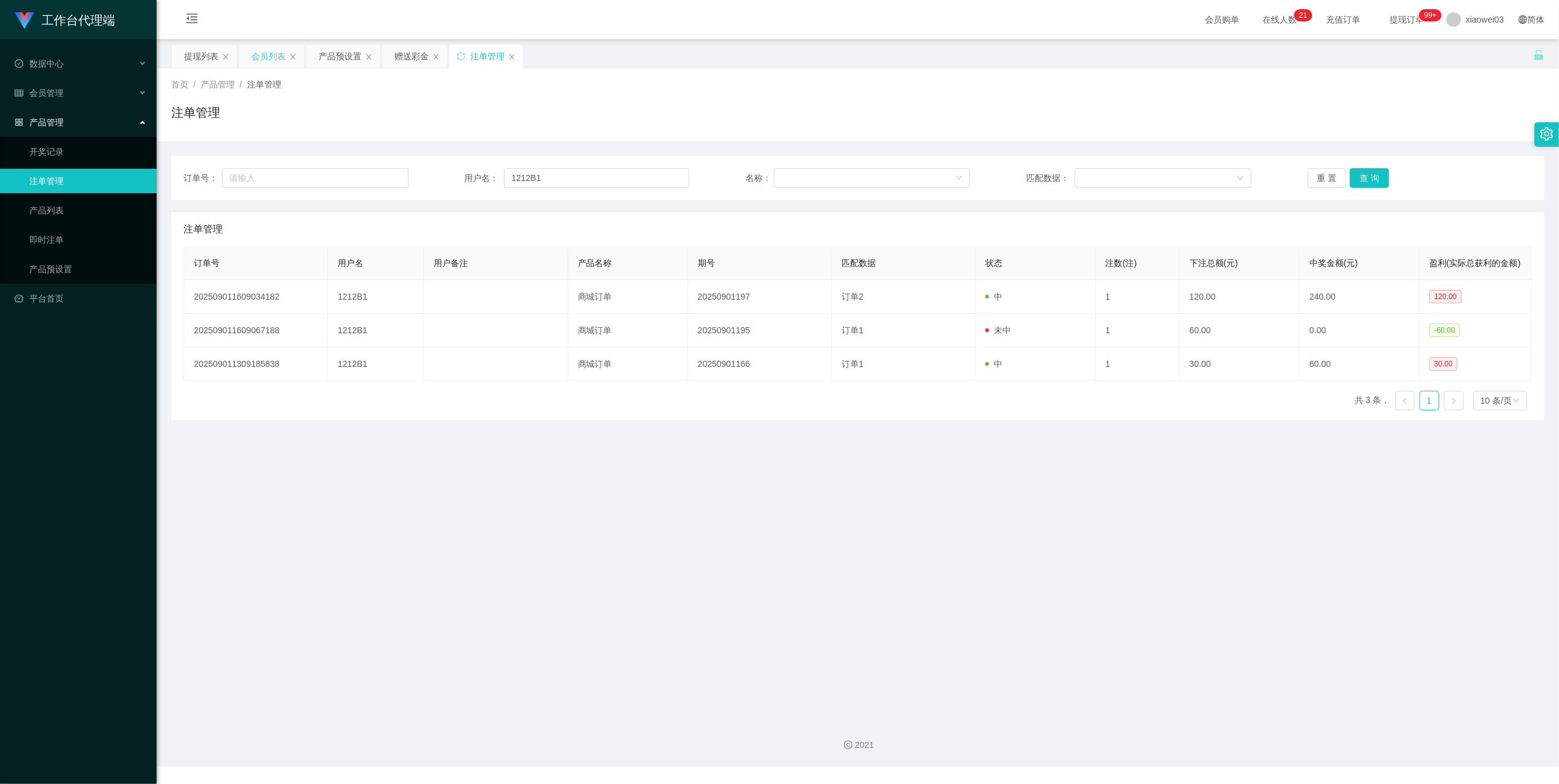
click at [273, 60] on div "会员列表" at bounding box center [268, 56] width 34 height 23
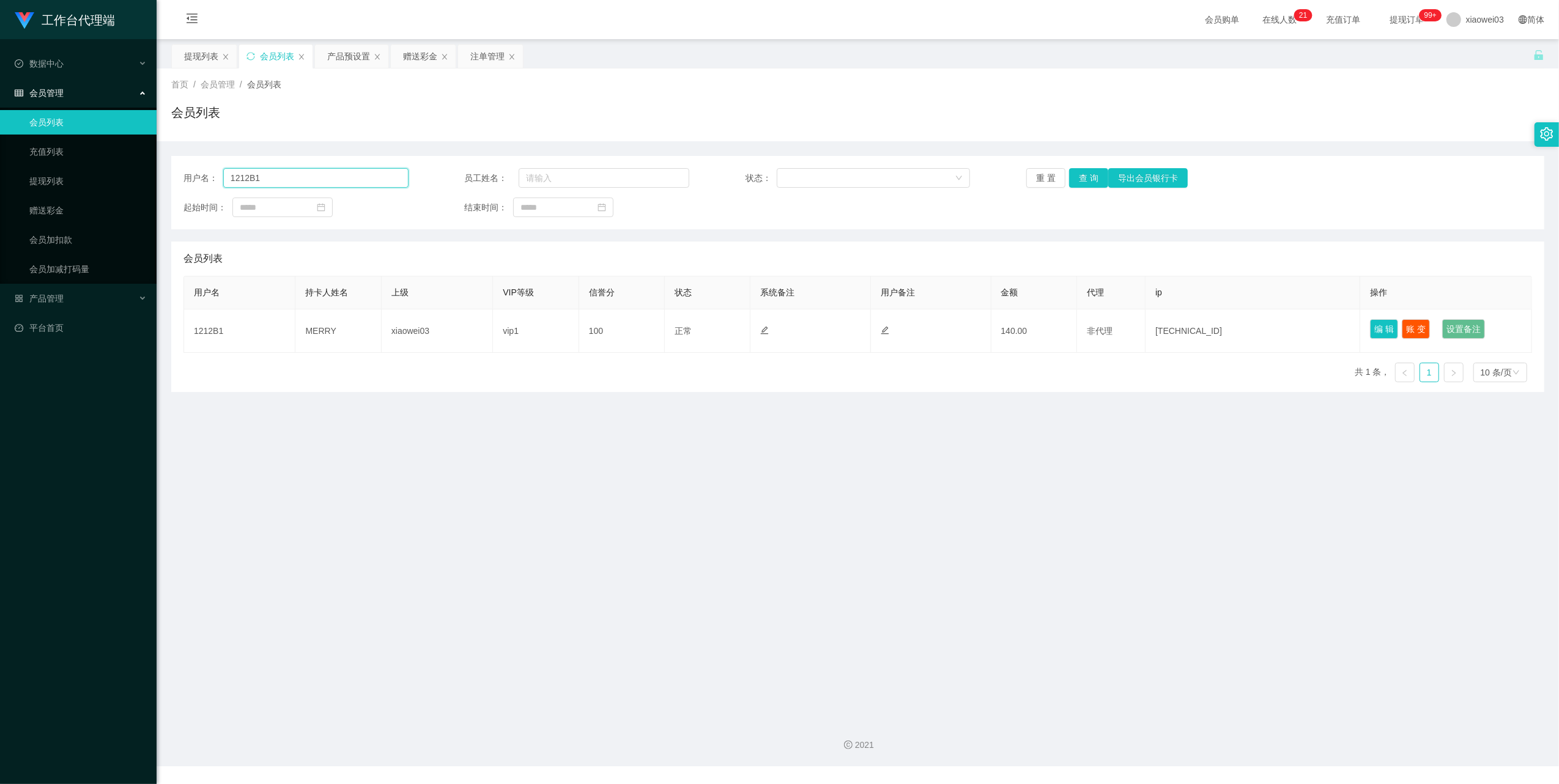
click at [319, 180] on input "1212B1" at bounding box center [315, 178] width 185 height 20
drag, startPoint x: 1080, startPoint y: 187, endPoint x: 1074, endPoint y: 200, distance: 14.3
click at [1080, 187] on button "查 询" at bounding box center [1088, 178] width 39 height 20
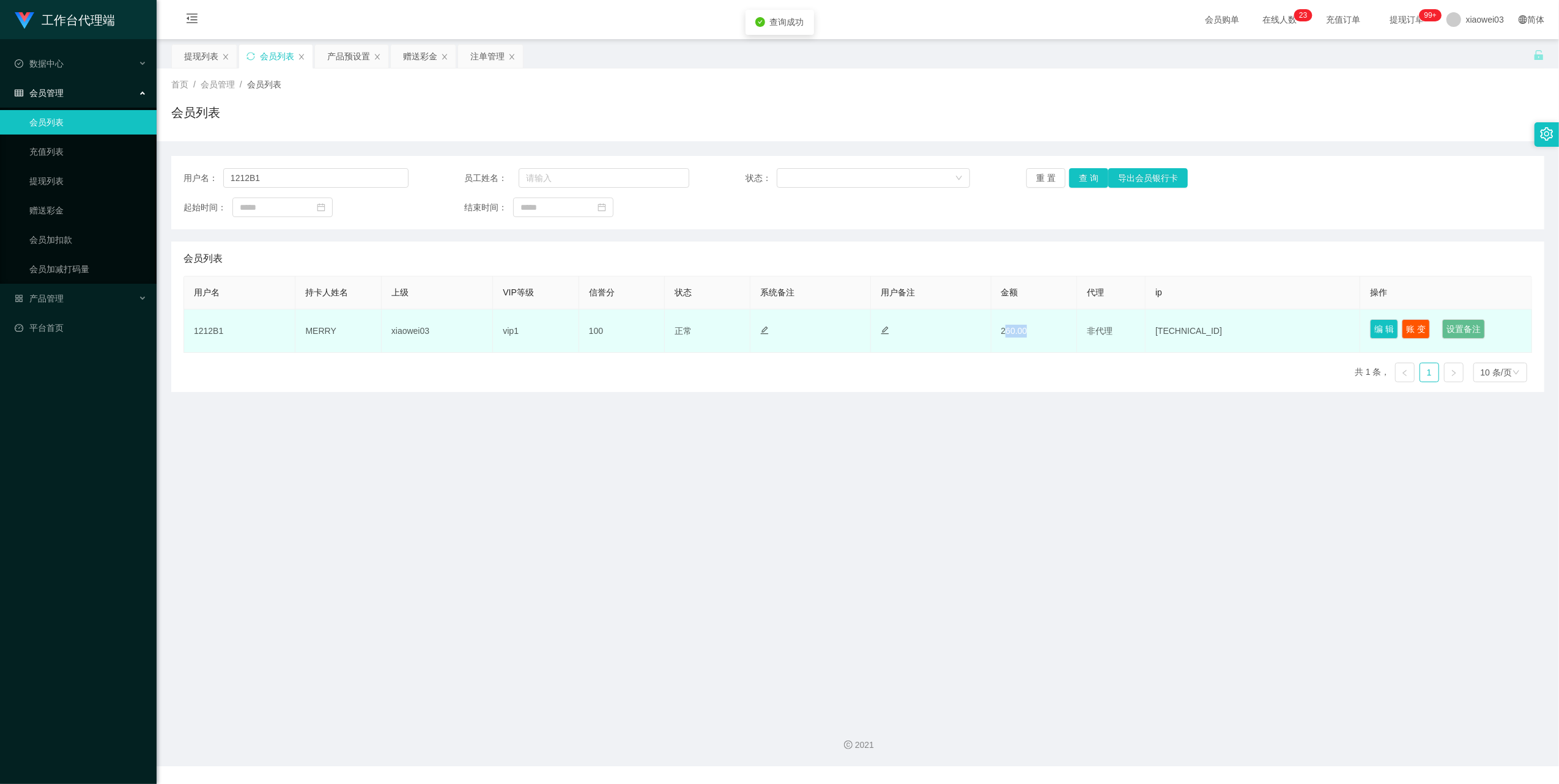
drag, startPoint x: 999, startPoint y: 330, endPoint x: 1050, endPoint y: 345, distance: 53.2
click at [1050, 345] on td "260.00" at bounding box center [1035, 330] width 86 height 44
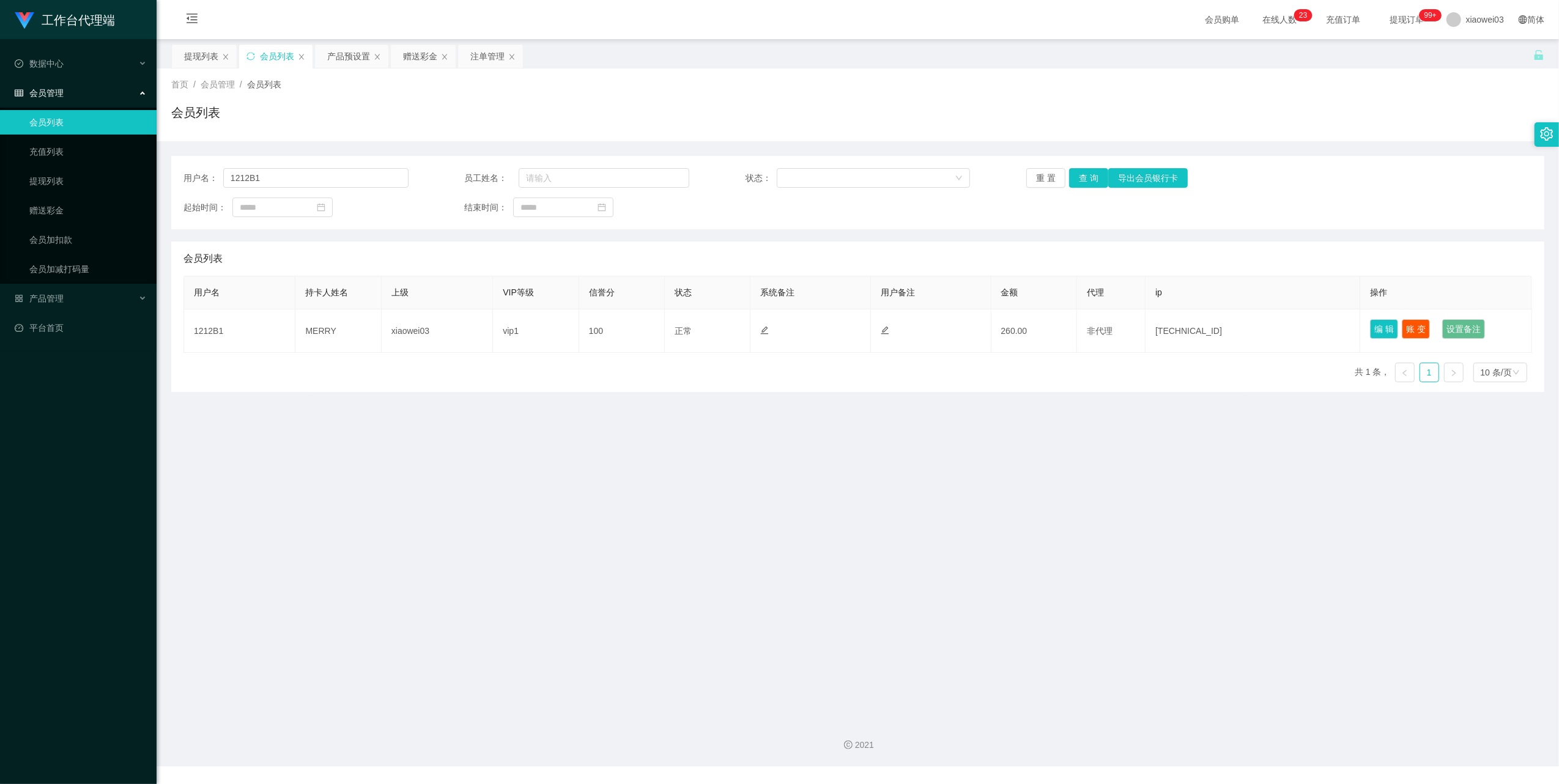
click at [1014, 373] on div "用户名 持卡人姓名 上级 VIP等级 信誉分 状态 系统备注 用户备注 金额 代理 ip 操作 1212B1 MERRY xiaowei03 vip1 100…" at bounding box center [857, 334] width 1348 height 116
click at [1085, 175] on button "查 询" at bounding box center [1088, 178] width 39 height 20
